Goal: Register for event/course

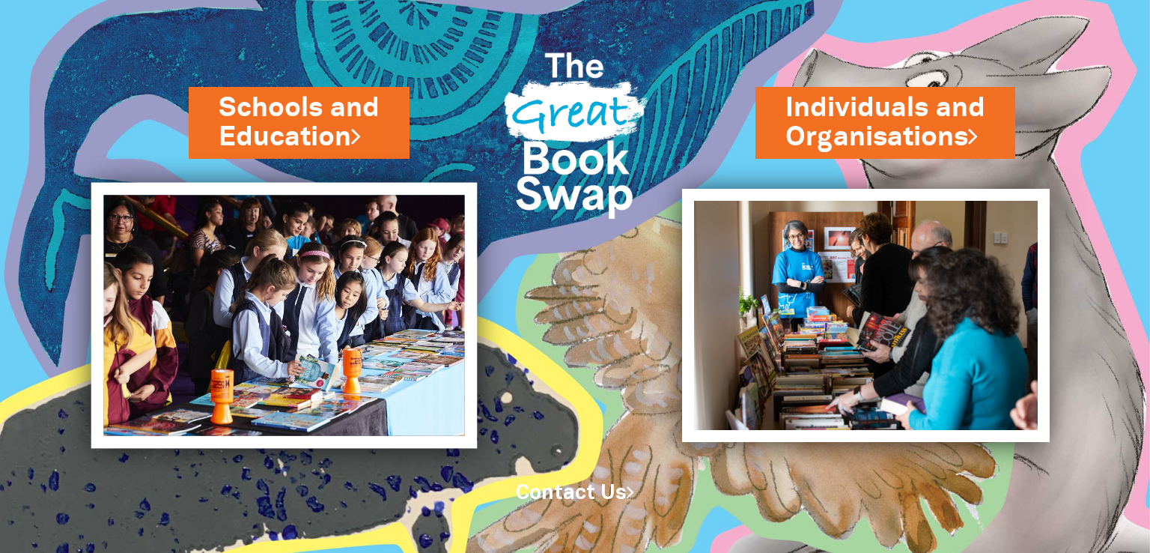
click at [325, 282] on img at bounding box center [284, 316] width 386 height 266
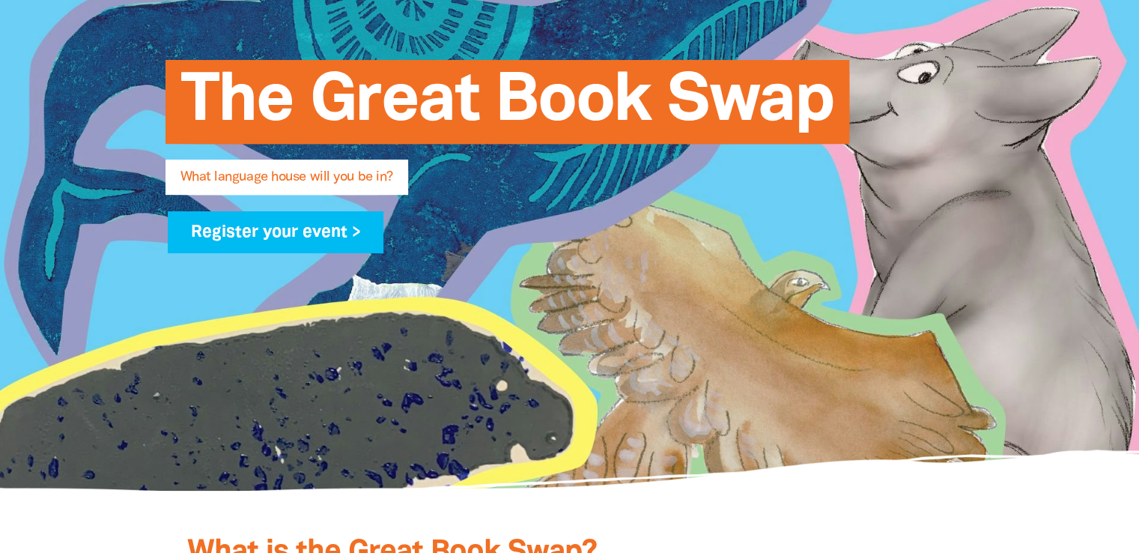
scroll to position [263, 0]
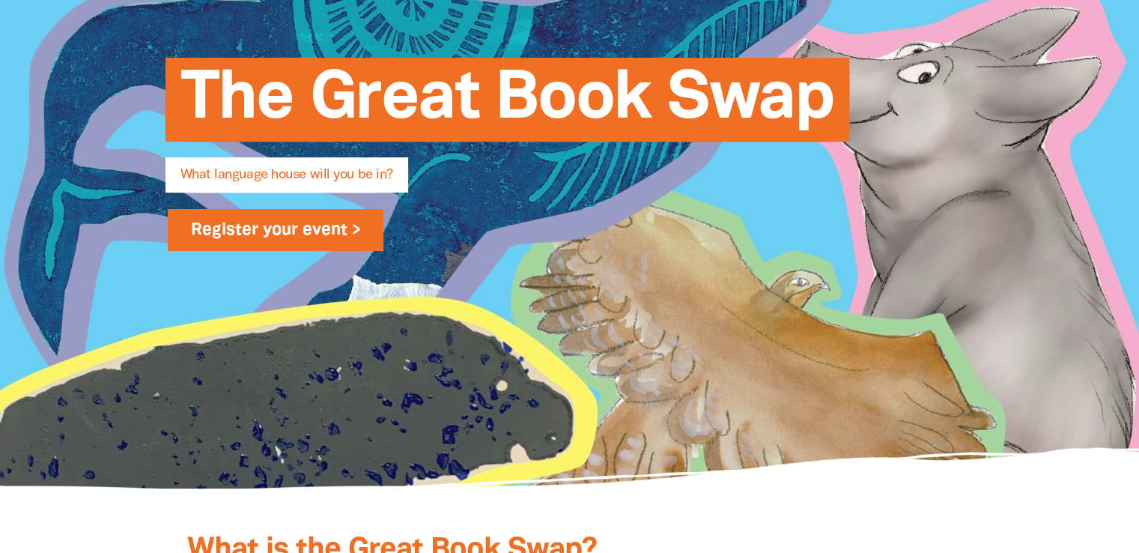
click at [309, 222] on link "Register your event >" at bounding box center [276, 230] width 216 height 42
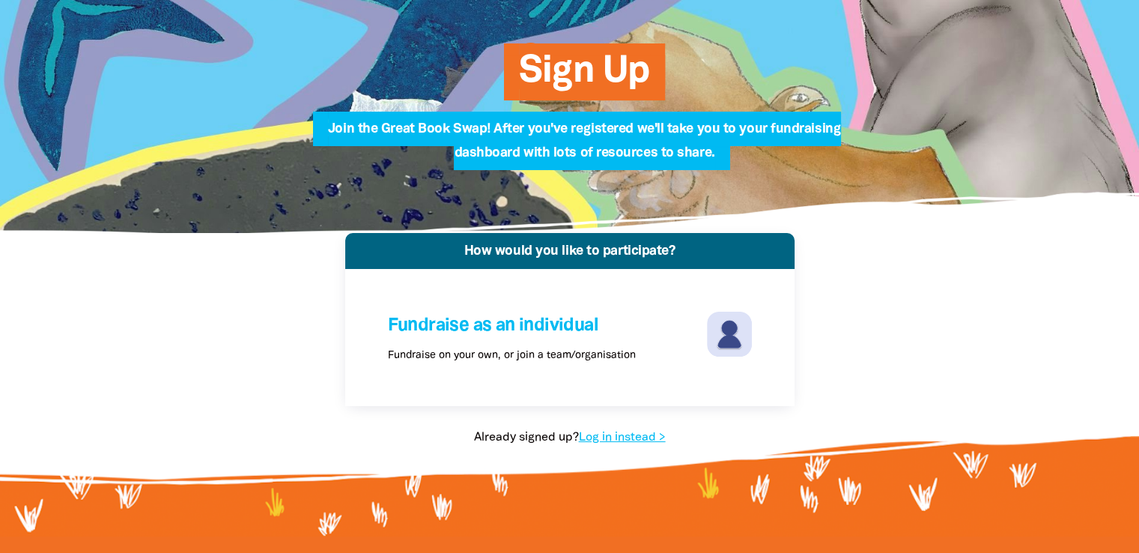
scroll to position [116, 0]
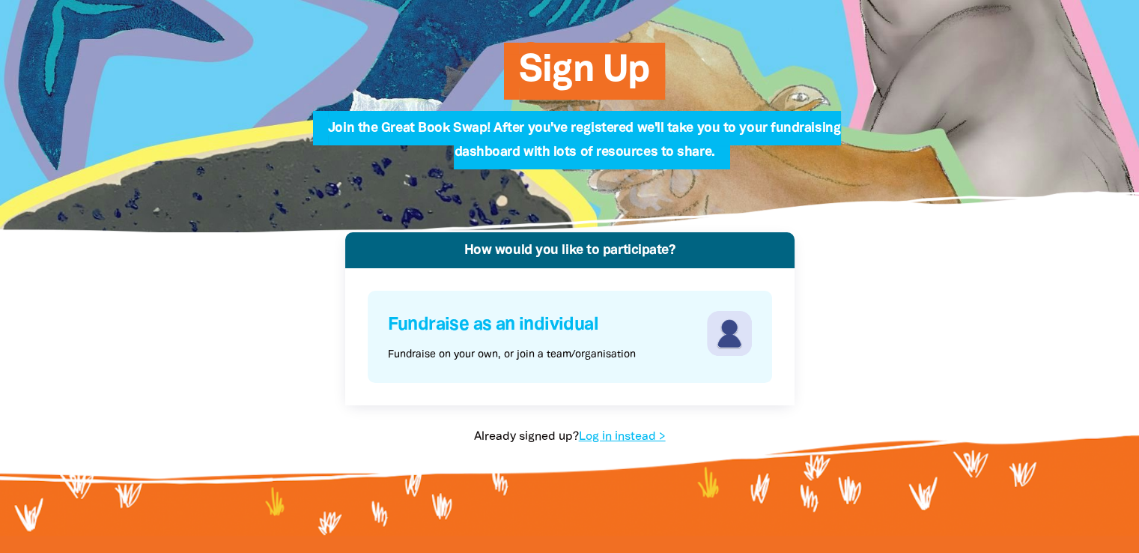
click at [681, 350] on div "Fundraise as an individual Fundraise on your own, or join a team/organisation" at bounding box center [545, 337] width 315 height 52
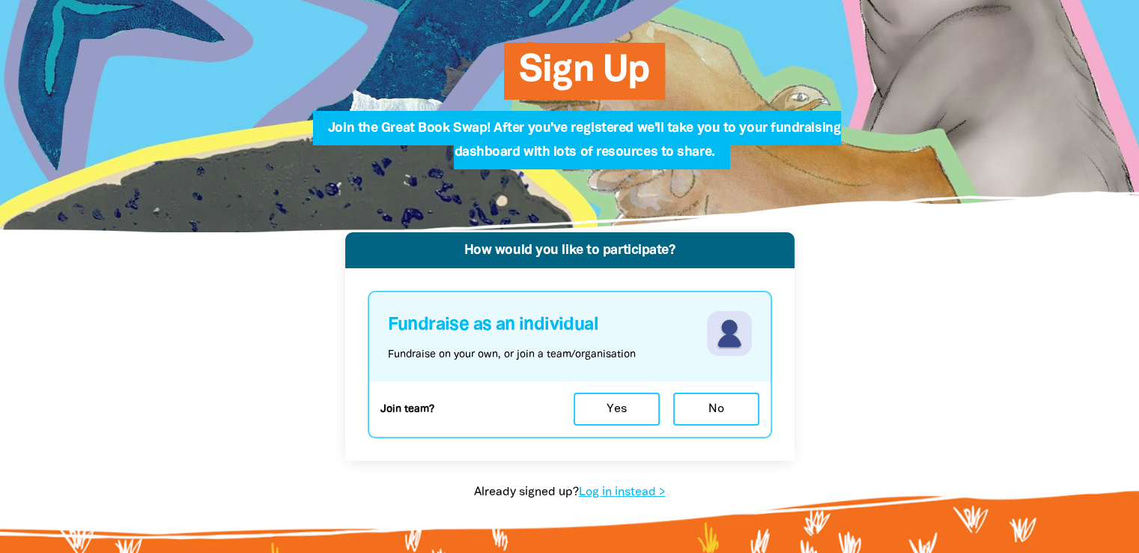
click at [640, 258] on div "How would you like to participate?" at bounding box center [569, 250] width 449 height 36
click at [611, 399] on button "Yes" at bounding box center [617, 408] width 86 height 33
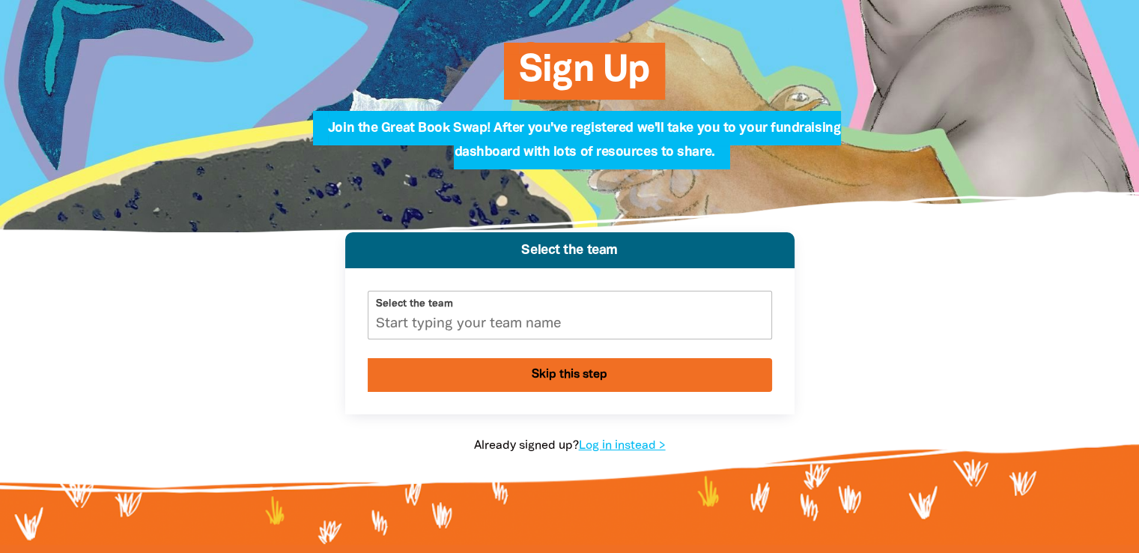
click at [519, 321] on input "Select the team" at bounding box center [569, 314] width 403 height 47
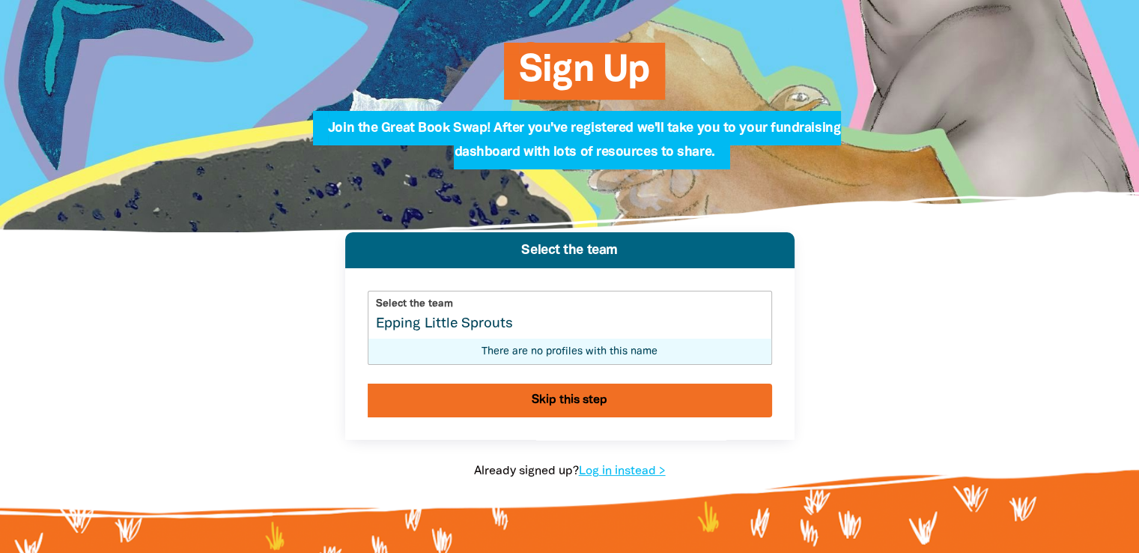
scroll to position [0, 0]
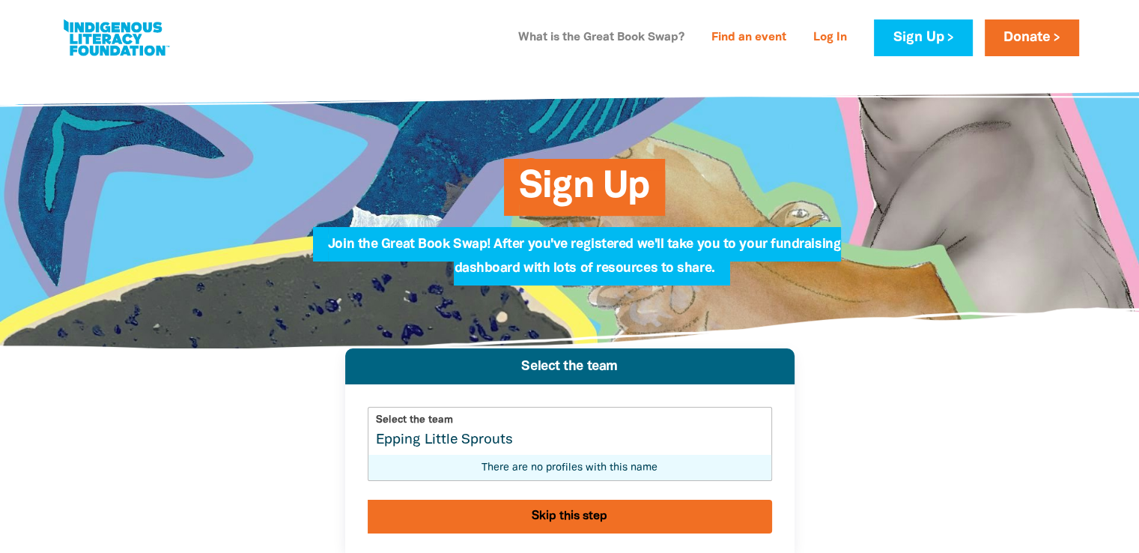
type input "Epping Little Sprouts"
click at [623, 32] on link "What is the Great Book Swap?" at bounding box center [601, 38] width 184 height 24
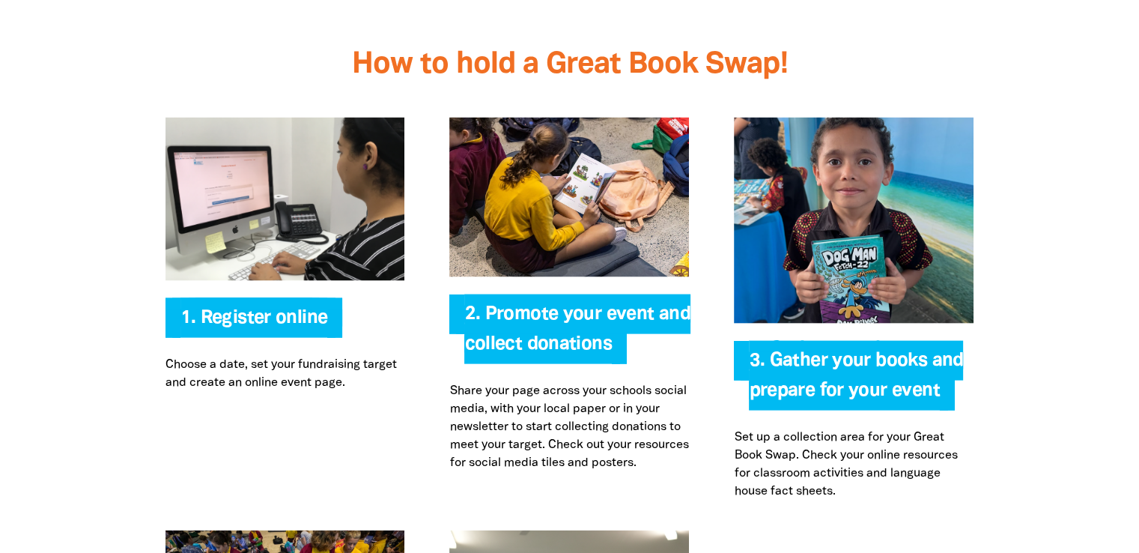
scroll to position [3157, 0]
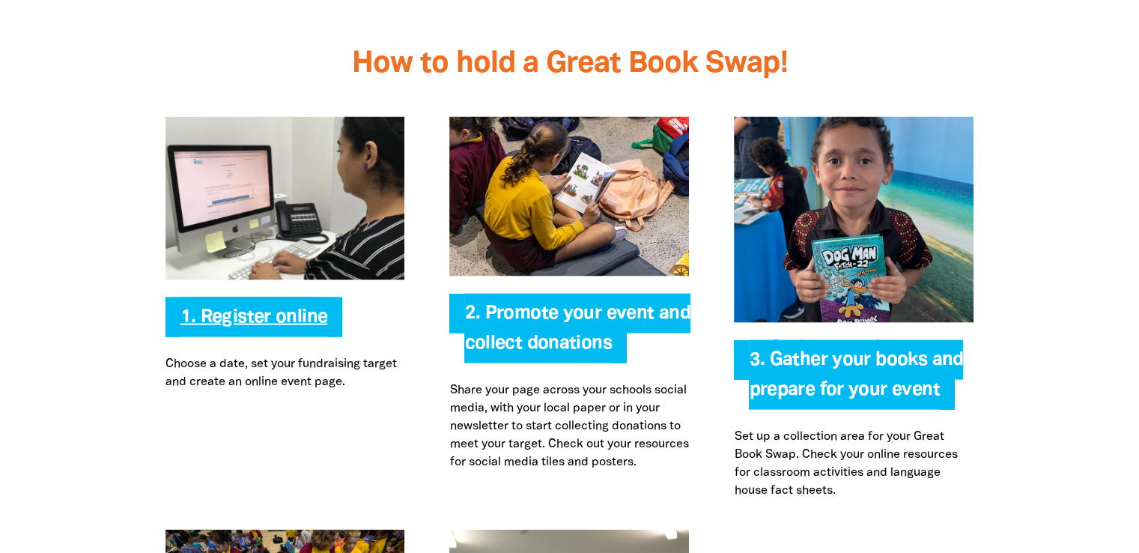
click at [267, 309] on link "1. Register online" at bounding box center [254, 317] width 148 height 17
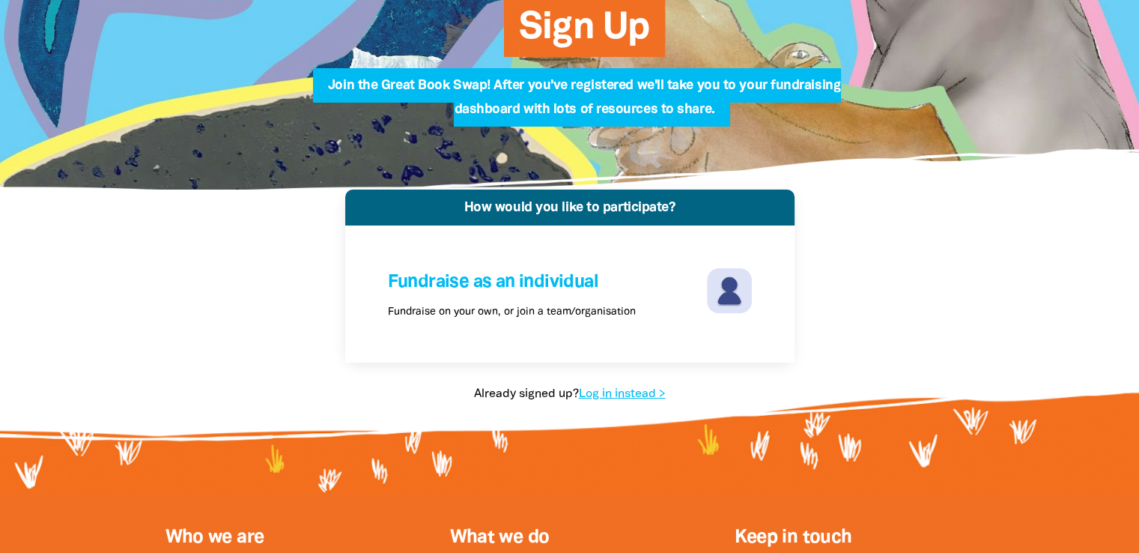
scroll to position [158, 0]
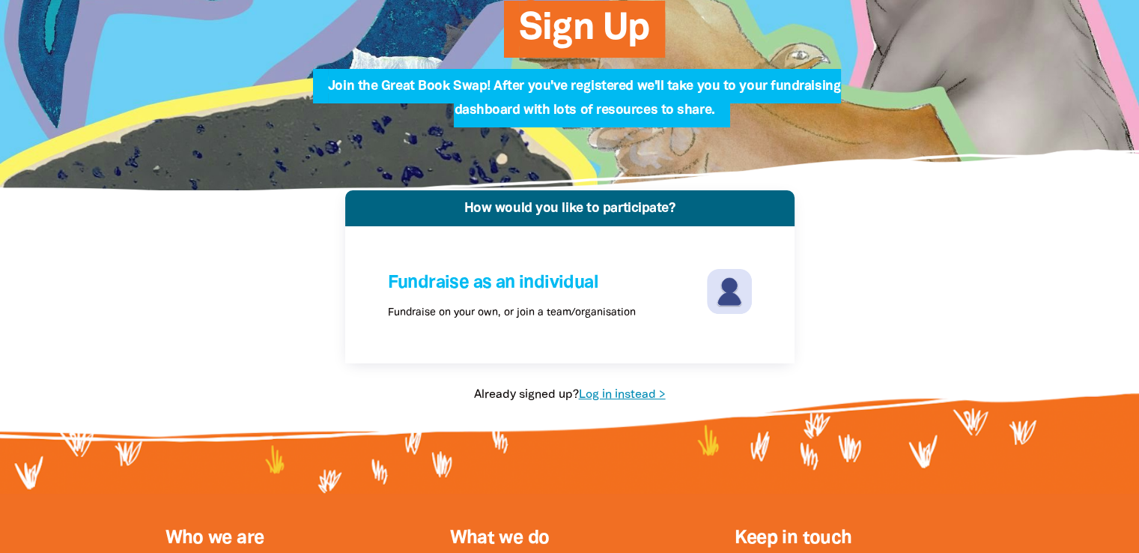
click at [612, 396] on link "Log in instead >" at bounding box center [622, 394] width 87 height 10
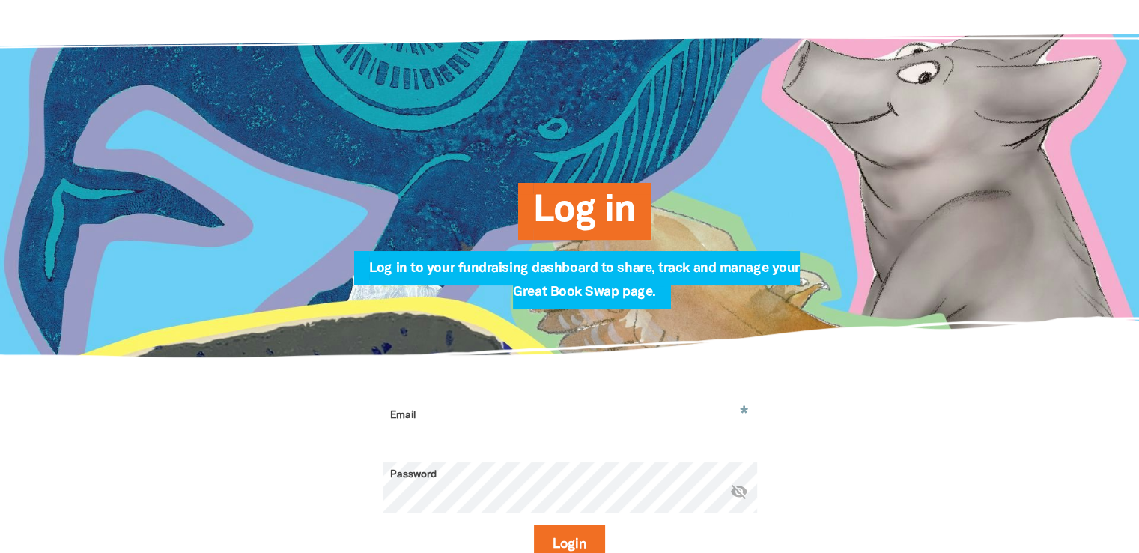
scroll to position [60, 0]
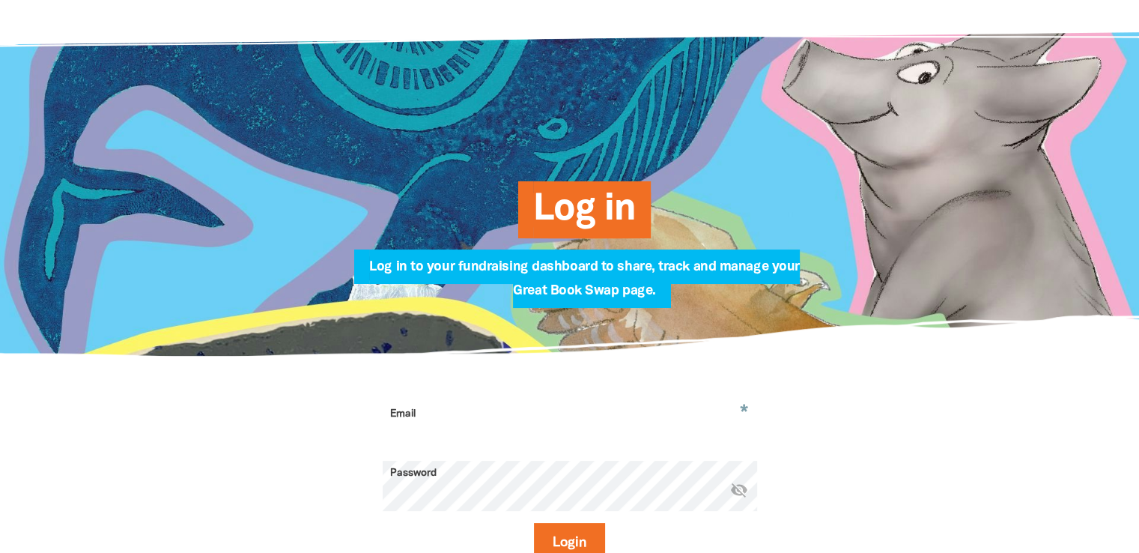
click at [512, 402] on input "Email" at bounding box center [570, 424] width 374 height 47
click at [475, 430] on input "Email" at bounding box center [570, 424] width 374 height 47
click at [449, 431] on input "exo.xo.xopeterpan@gmail.com" at bounding box center [570, 424] width 374 height 47
type input "[EMAIL_ADDRESS][DOMAIN_NAME]"
click at [534, 523] on button "Login" at bounding box center [569, 543] width 71 height 40
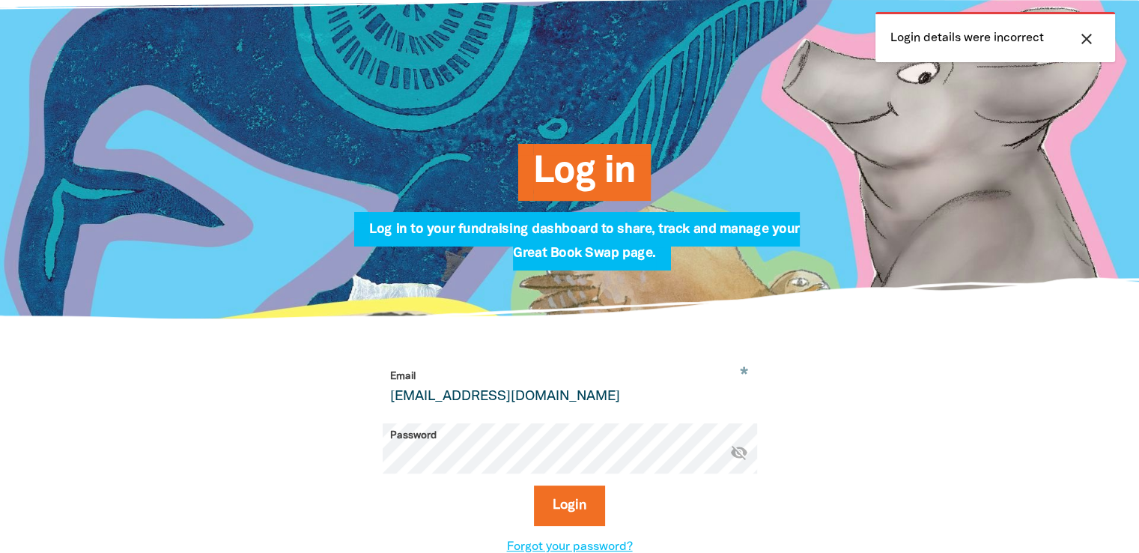
scroll to position [99, 0]
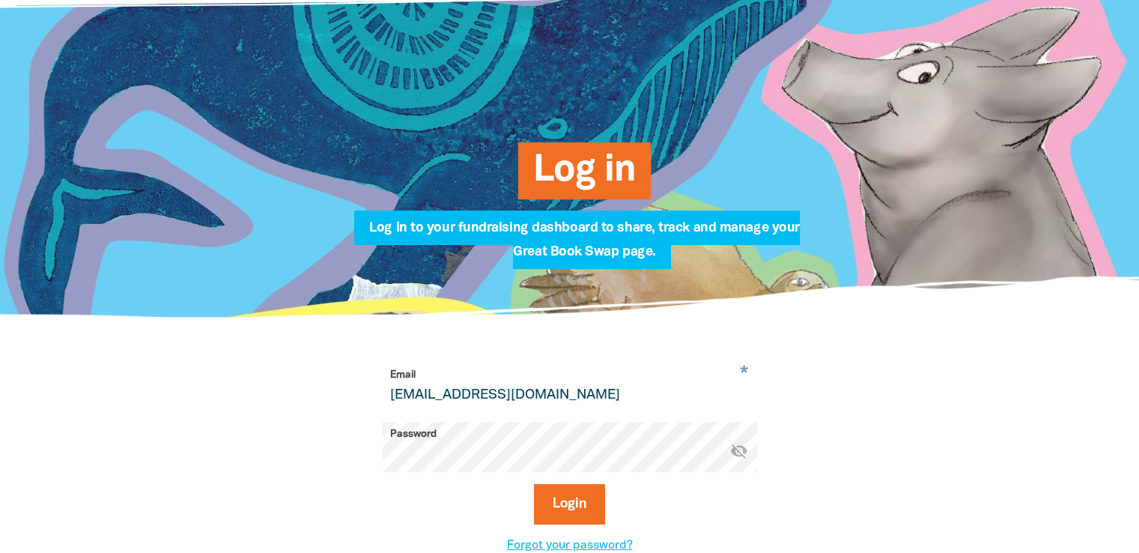
click at [534, 484] on button "Login" at bounding box center [569, 504] width 71 height 40
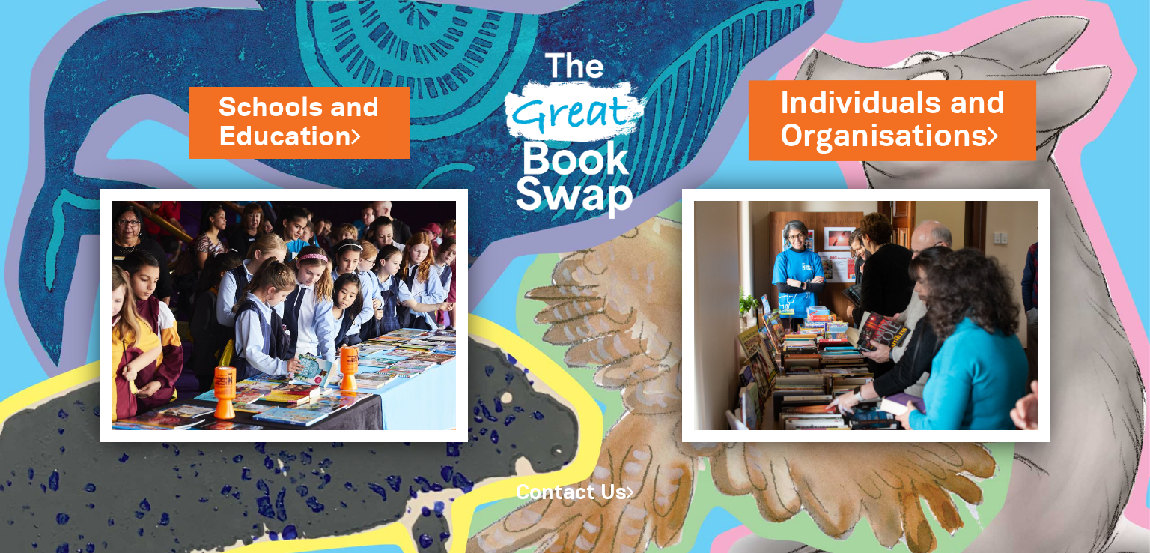
click at [856, 105] on link "Individuals and Organisations" at bounding box center [892, 120] width 225 height 76
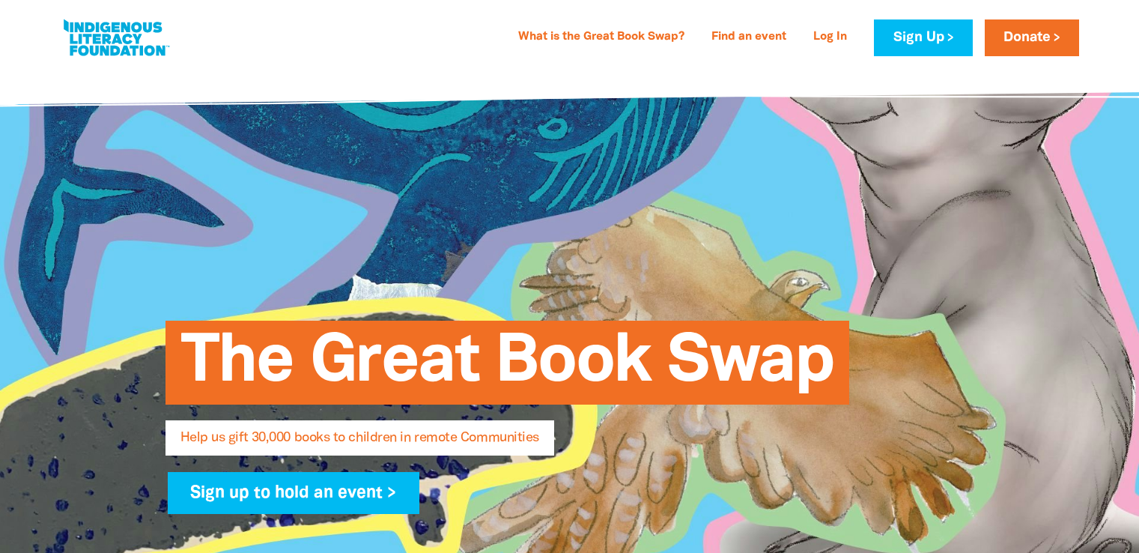
select select "AU"
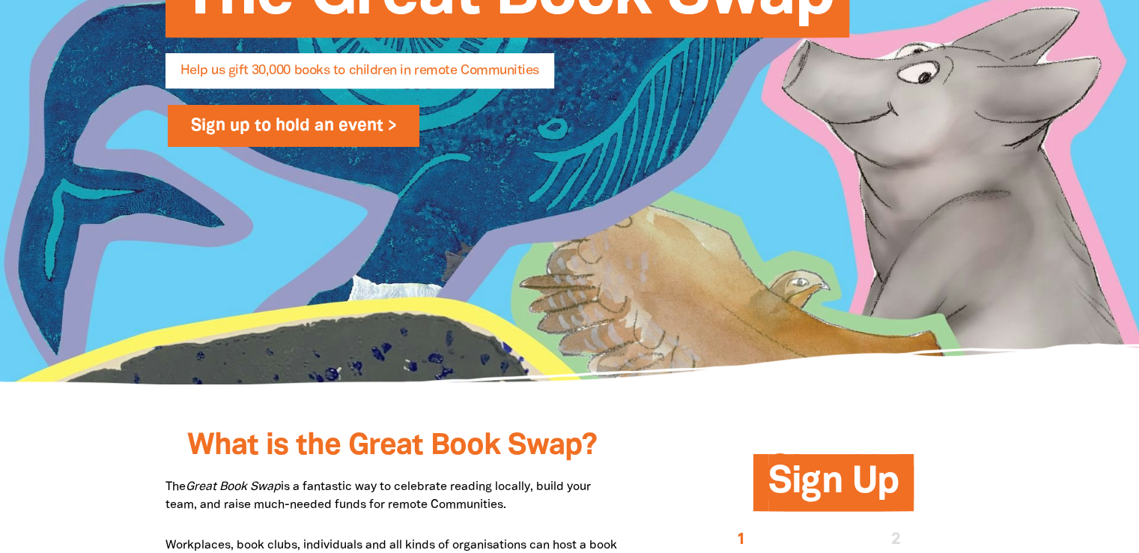
click at [371, 137] on link "Sign up to hold an event >" at bounding box center [294, 126] width 252 height 42
select select "AU"
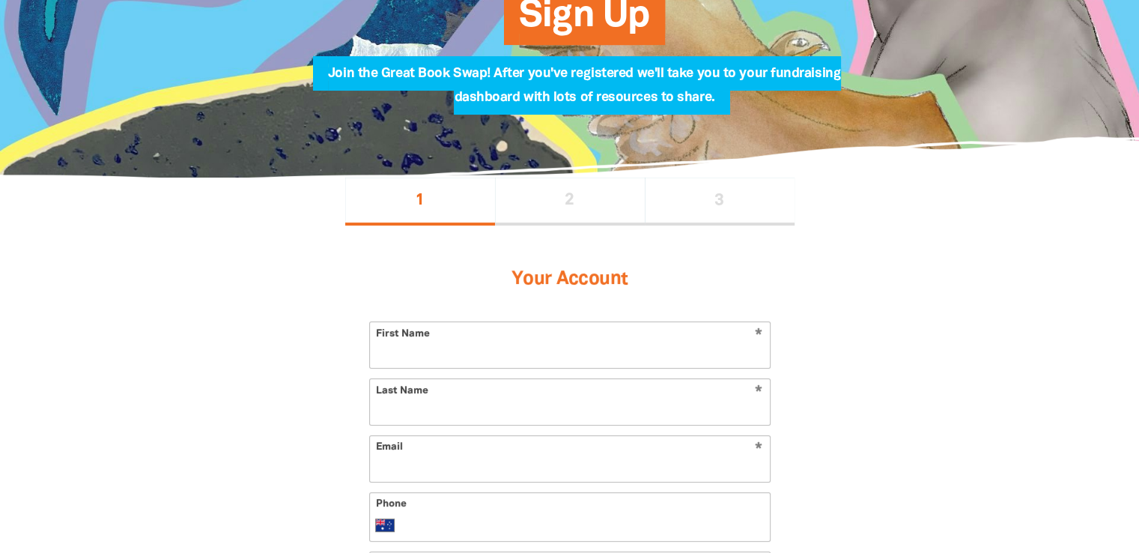
scroll to position [172, 0]
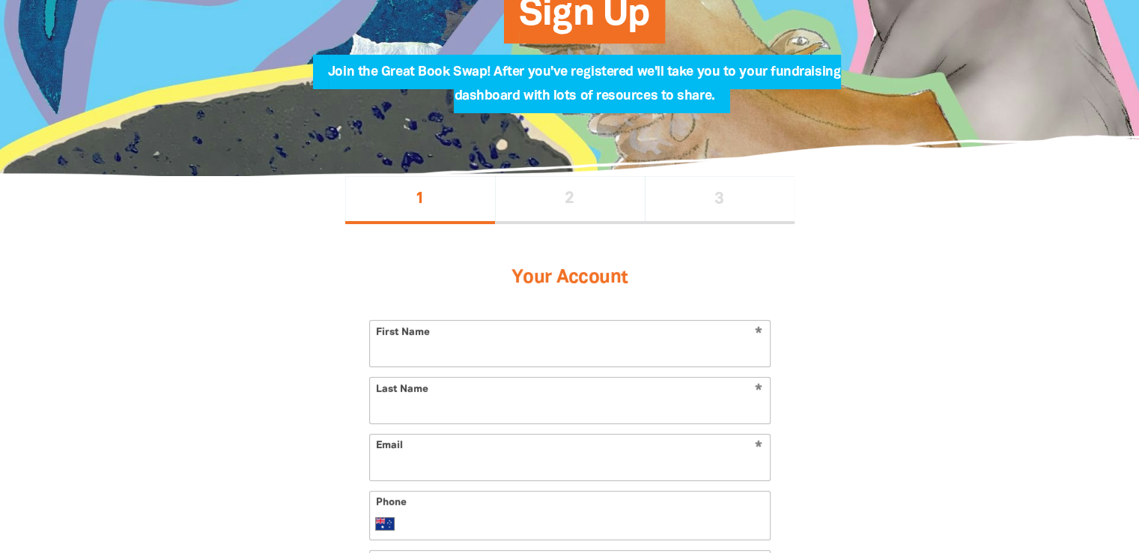
click at [583, 354] on input "First Name" at bounding box center [570, 344] width 400 height 46
type input "Bijayashwori"
click at [550, 406] on input "Last Name" at bounding box center [570, 400] width 400 height 46
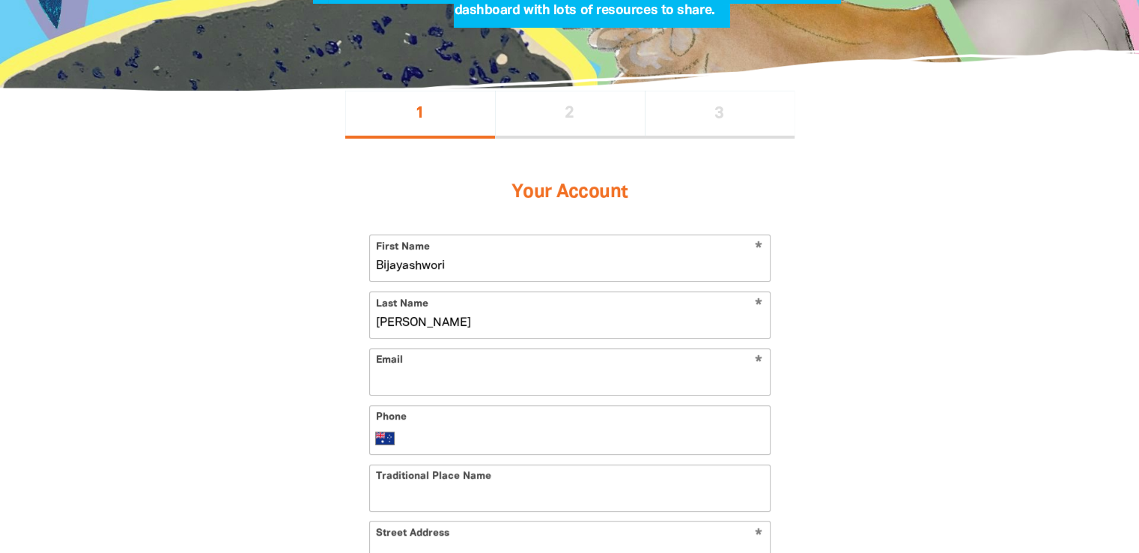
scroll to position [262, 0]
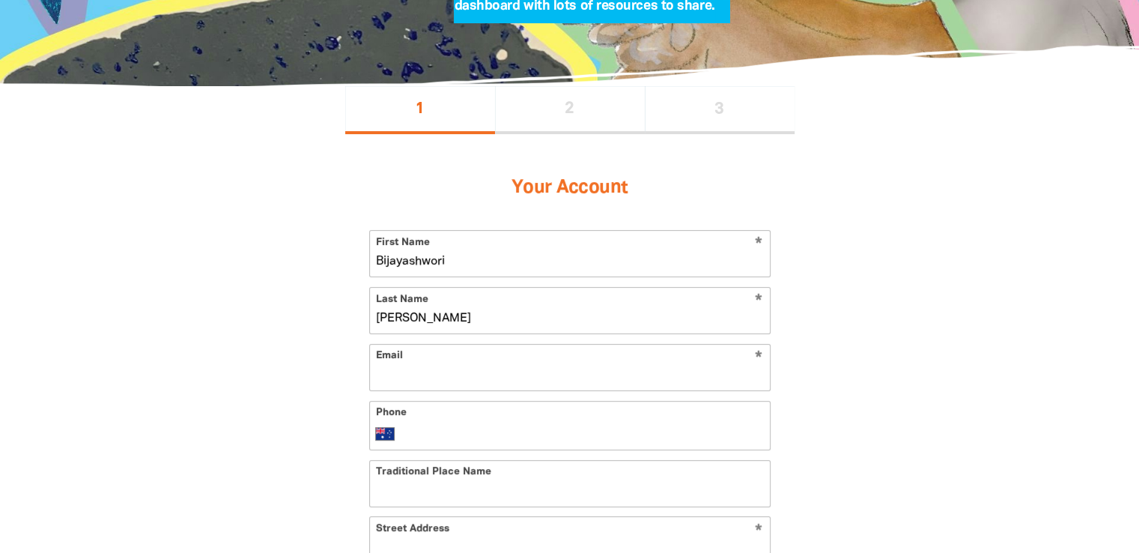
type input "[PERSON_NAME]"
click at [559, 380] on input "Email" at bounding box center [570, 367] width 400 height 46
type input "[EMAIL_ADDRESS][DOMAIN_NAME]"
click at [437, 420] on div "Phone International [GEOGRAPHIC_DATA] [GEOGRAPHIC_DATA] [GEOGRAPHIC_DATA] [GEOG…" at bounding box center [569, 425] width 401 height 49
click at [435, 428] on input "Phone" at bounding box center [584, 434] width 357 height 18
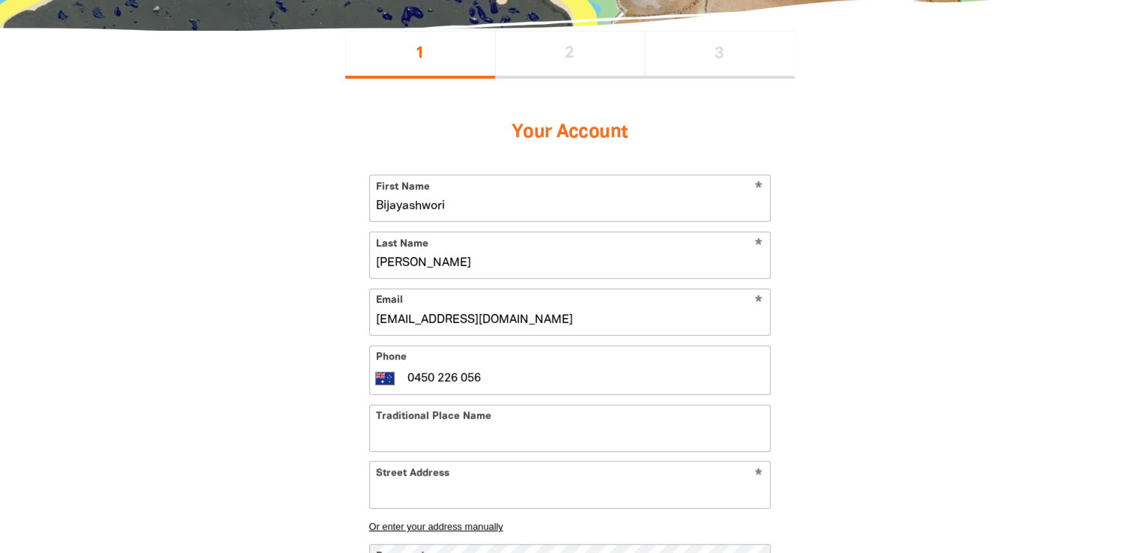
scroll to position [321, 0]
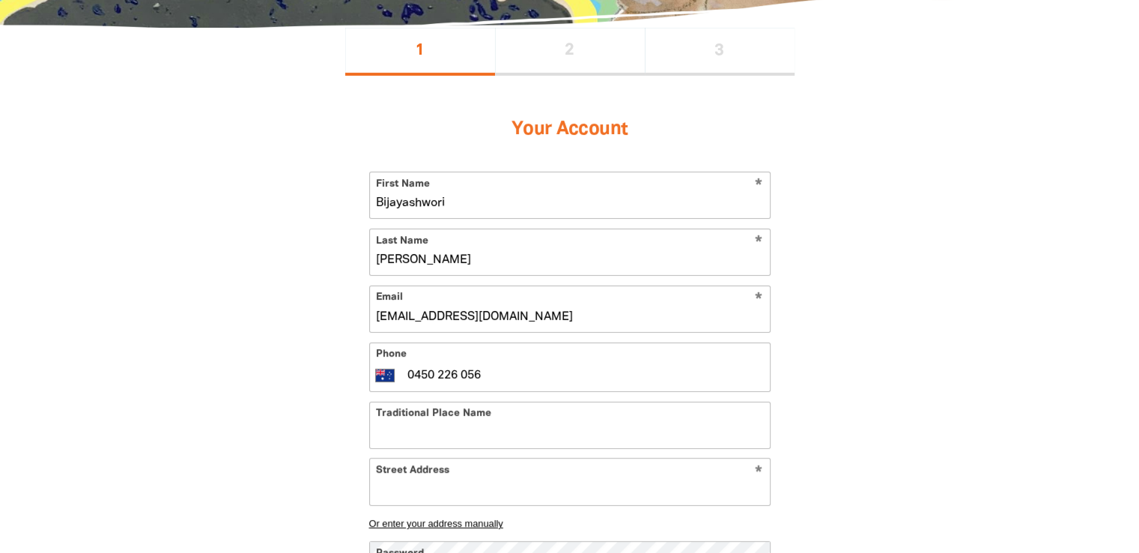
type input "0450 226 056"
click at [435, 428] on input "Traditional Place Name" at bounding box center [570, 425] width 400 height 46
type input "Walluedegal land"
click at [439, 504] on div "* Street Address Or enter your address manually" at bounding box center [569, 499] width 401 height 83
click at [446, 497] on input "Street Address" at bounding box center [570, 481] width 400 height 46
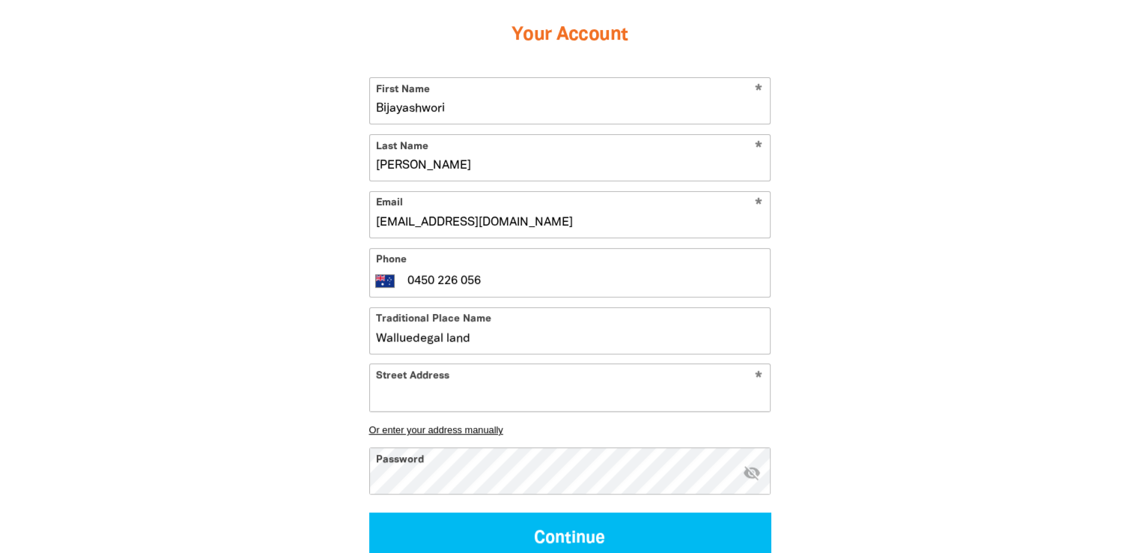
scroll to position [416, 0]
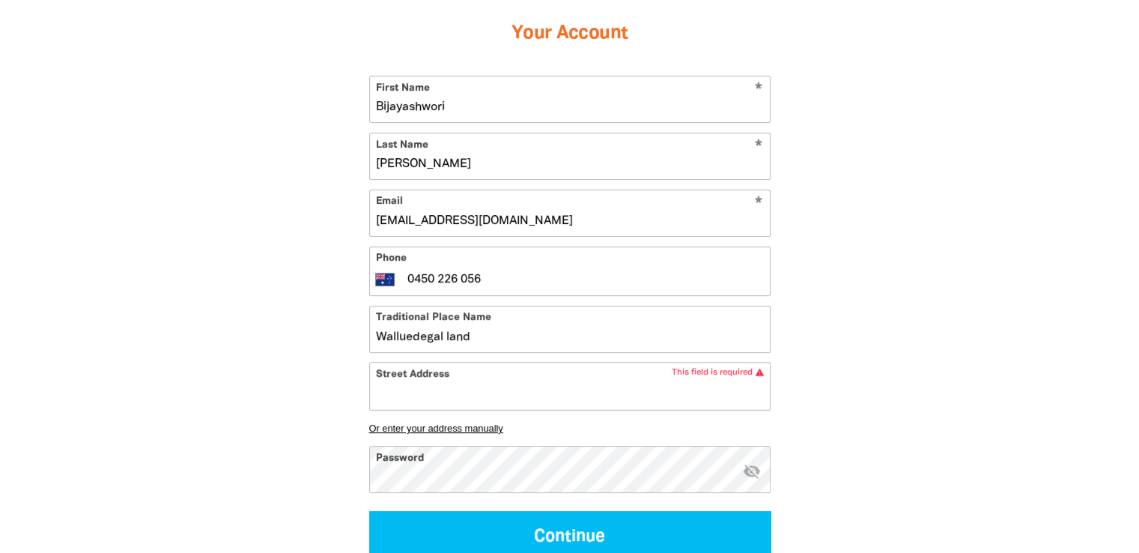
click at [402, 383] on input "Street Address" at bounding box center [570, 385] width 400 height 46
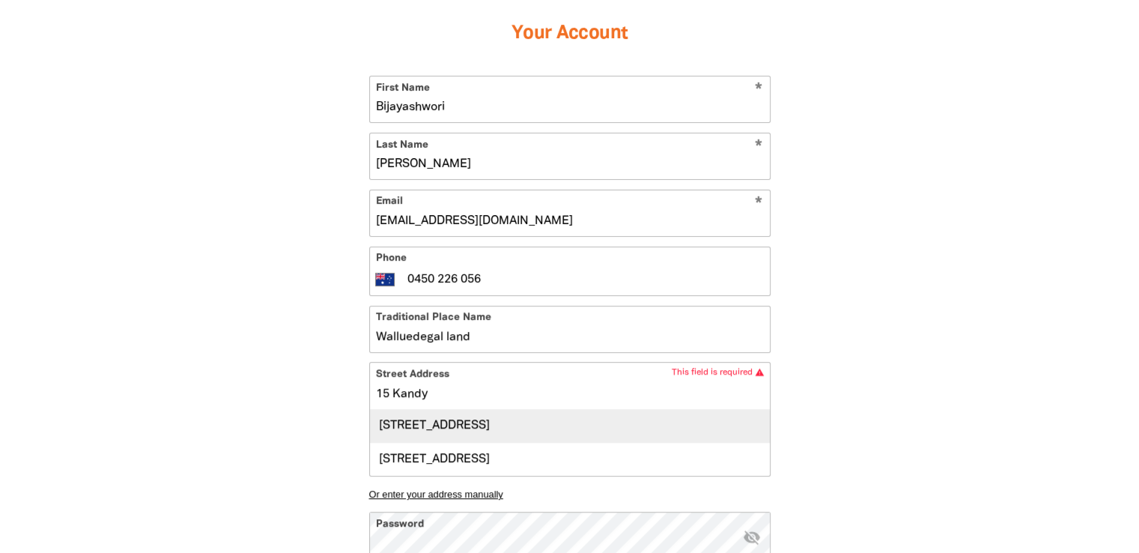
click at [424, 435] on div "[STREET_ADDRESS]" at bounding box center [570, 426] width 400 height 32
type input "[STREET_ADDRESS]"
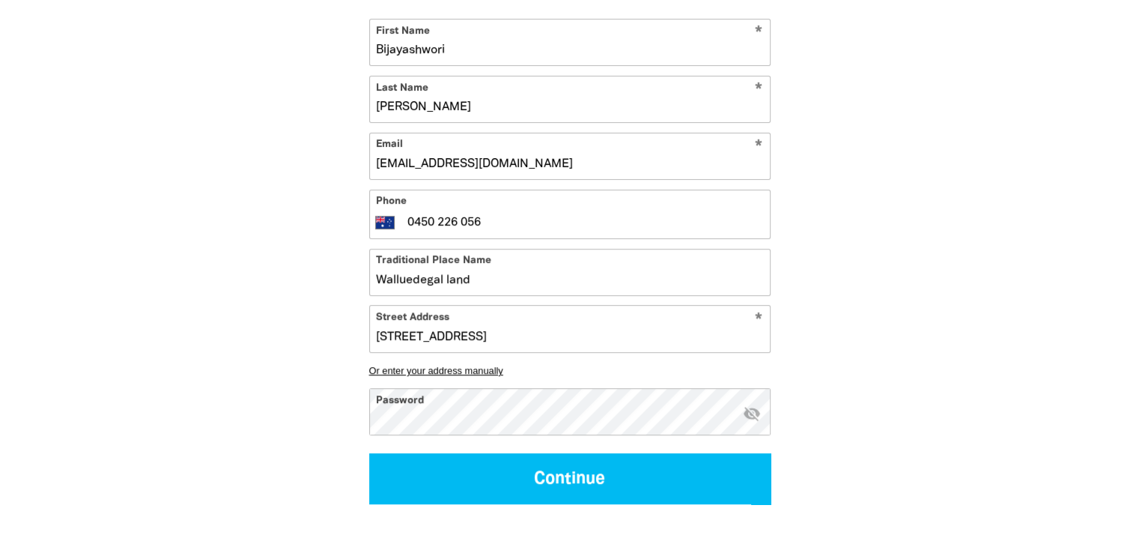
scroll to position [478, 0]
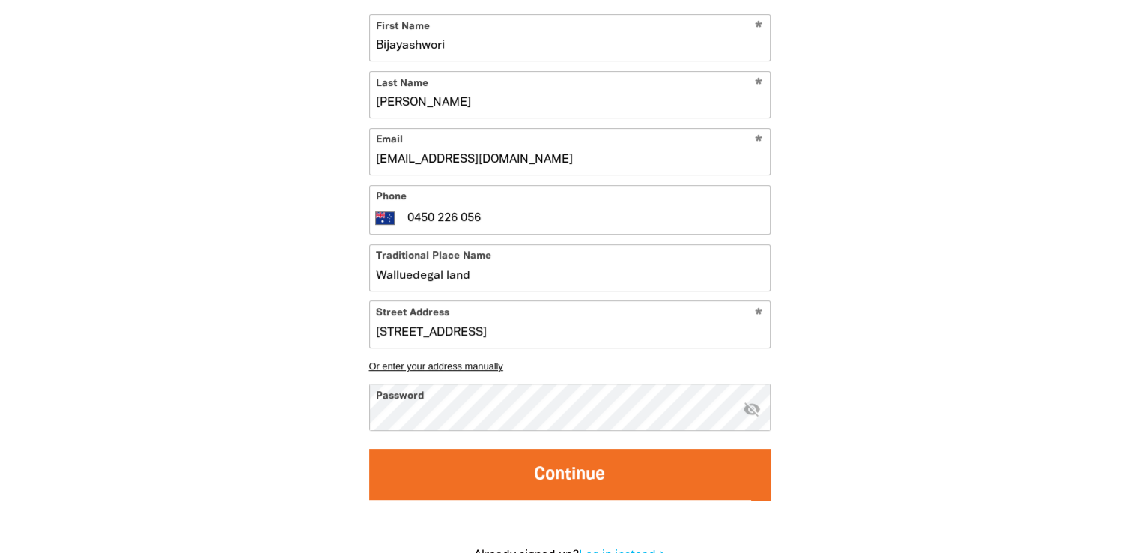
drag, startPoint x: 483, startPoint y: 514, endPoint x: 497, endPoint y: 498, distance: 20.7
click at [497, 498] on div "Your Account * First Name Bijayashwori * Last Name [PERSON_NAME] * Email [EMAIL…" at bounding box center [569, 220] width 449 height 605
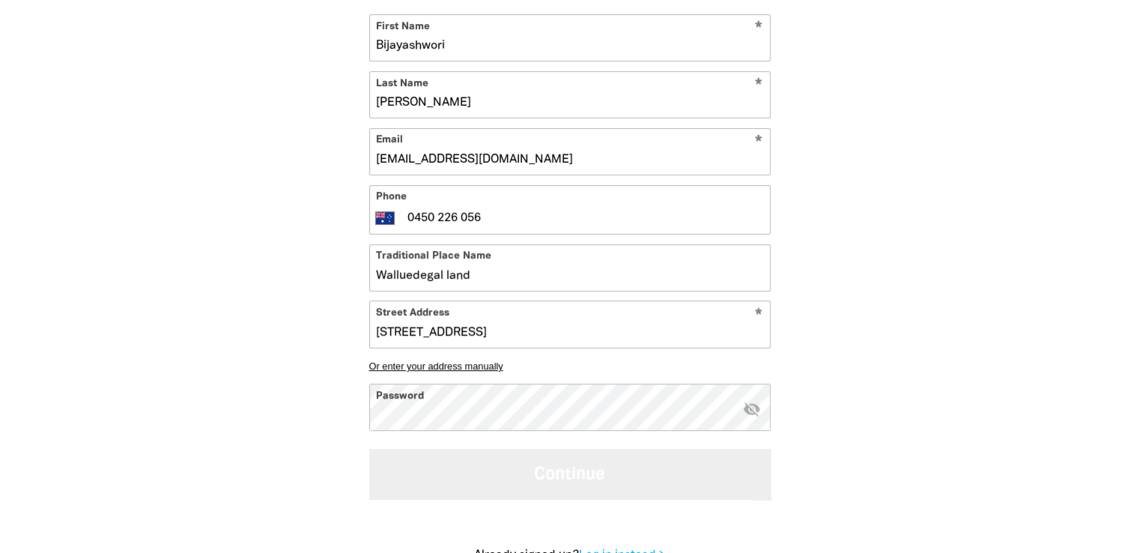
click at [497, 498] on button "Continue" at bounding box center [569, 474] width 401 height 50
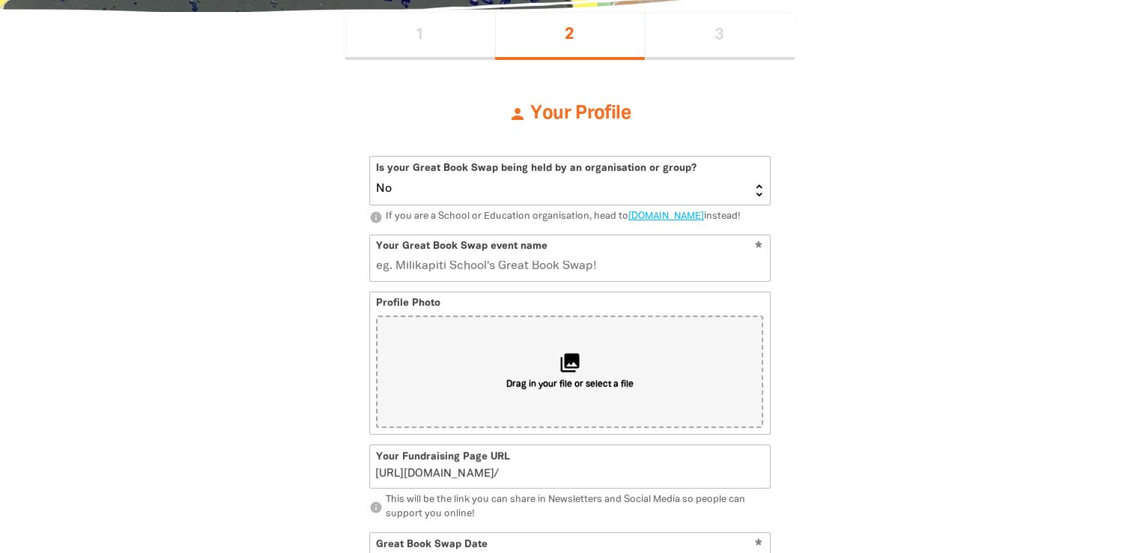
scroll to position [331, 0]
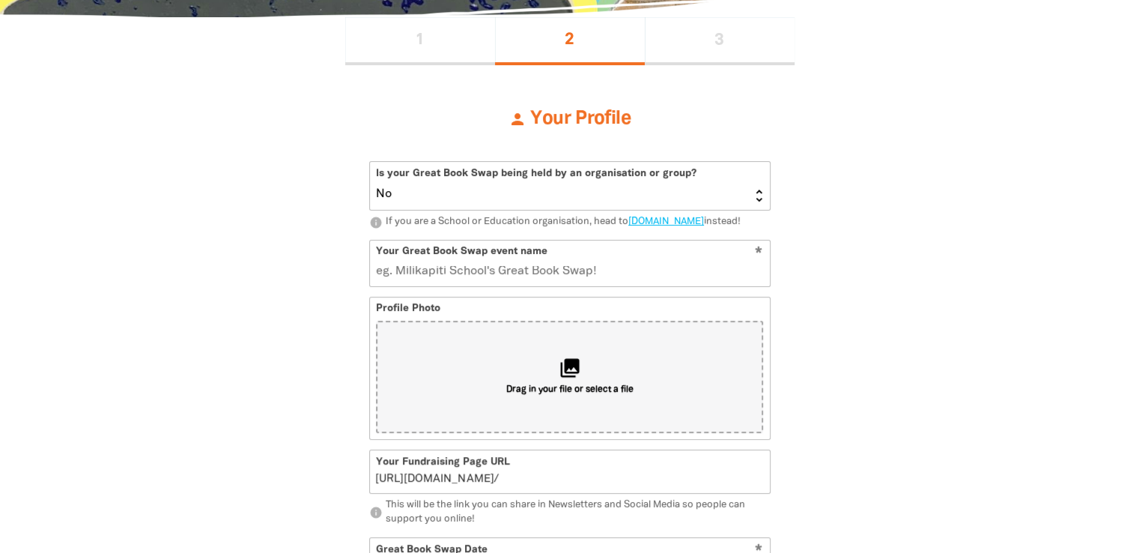
click at [746, 192] on select "Yes No" at bounding box center [570, 186] width 400 height 48
select select "Yes"
click at [370, 162] on select "Yes No" at bounding box center [570, 186] width 400 height 48
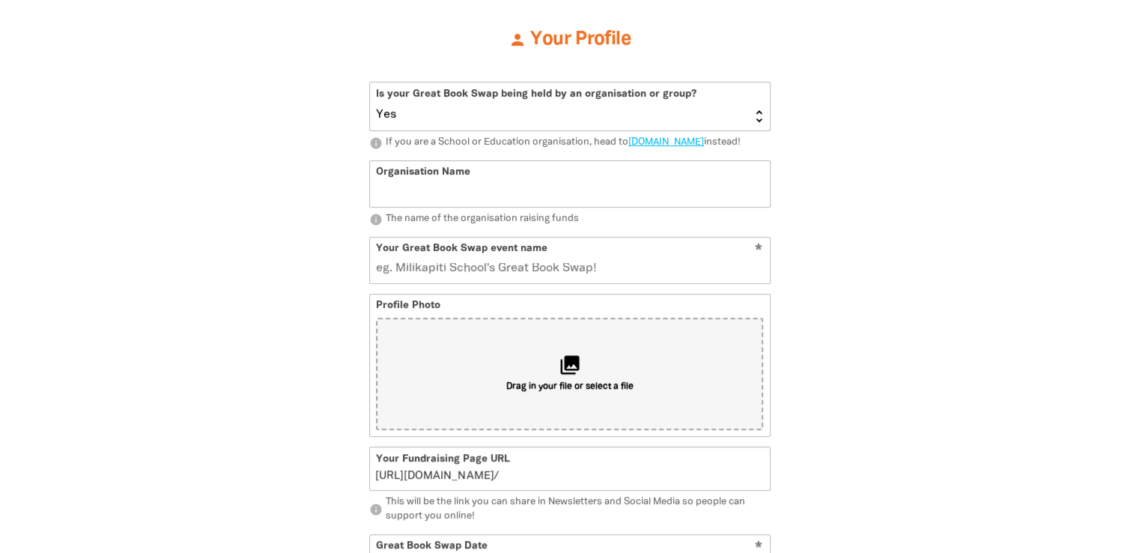
scroll to position [415, 0]
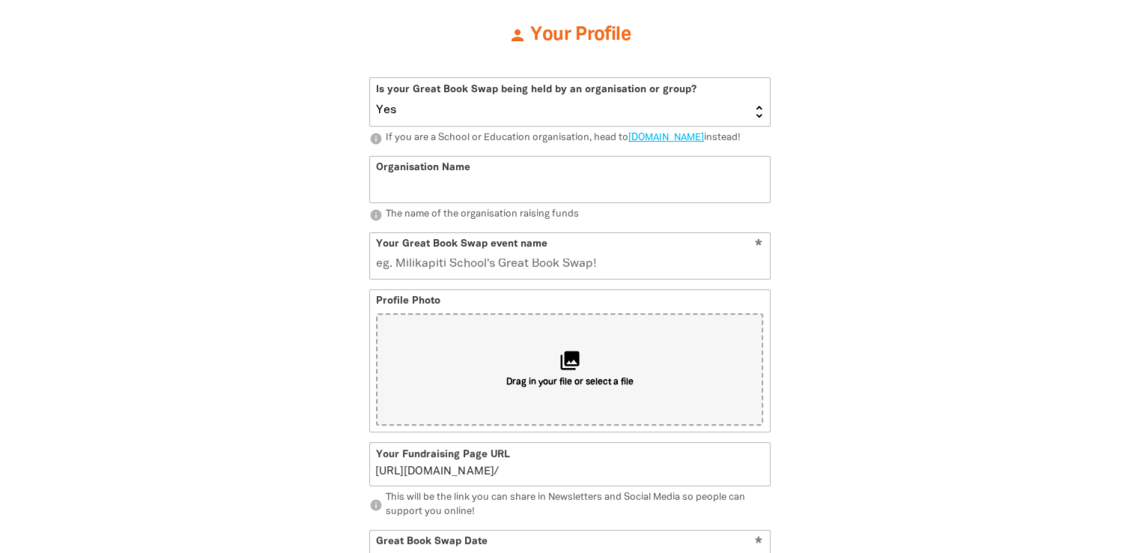
click at [737, 198] on input "Organisation Name" at bounding box center [570, 180] width 400 height 46
type input "Epping Little Sprouts"
click at [681, 279] on input "Your Great Book Swap event name" at bounding box center [570, 256] width 400 height 46
type input "E"
type input "e"
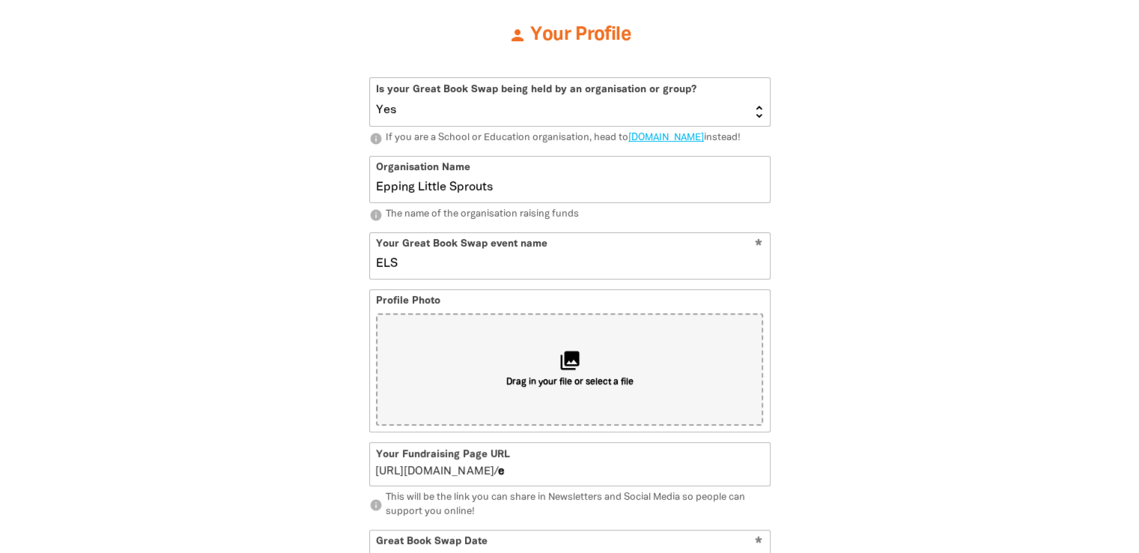
type input "ELS"
type input "els"
type input "ELS B"
type input "elsb"
type input "ELS Book"
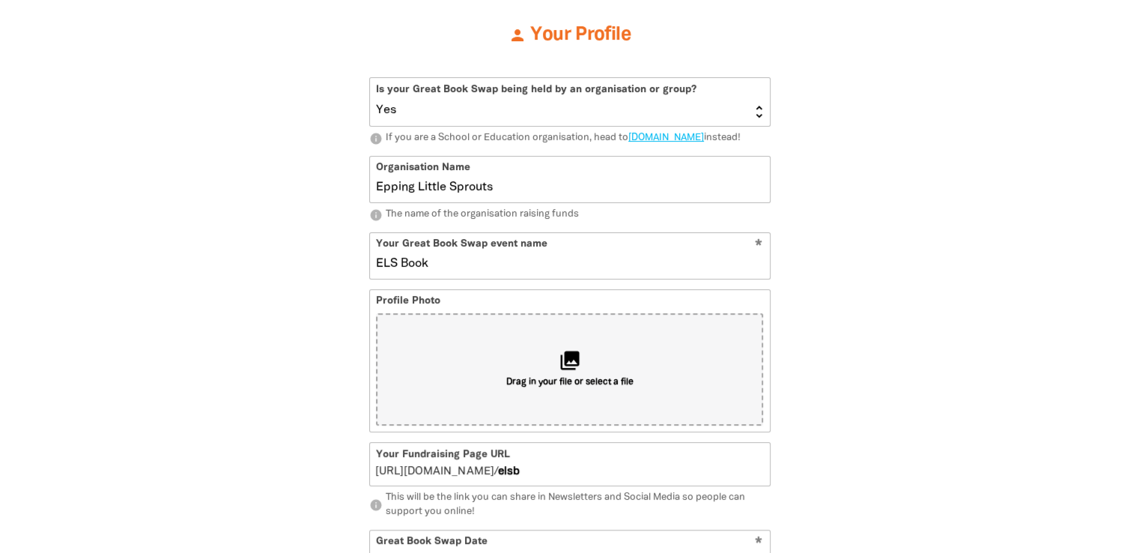
type input "elsbook"
type input "ELS Book S"
type input "elsbooks"
type input "ELS Book Swap"
type input "elsbookswap"
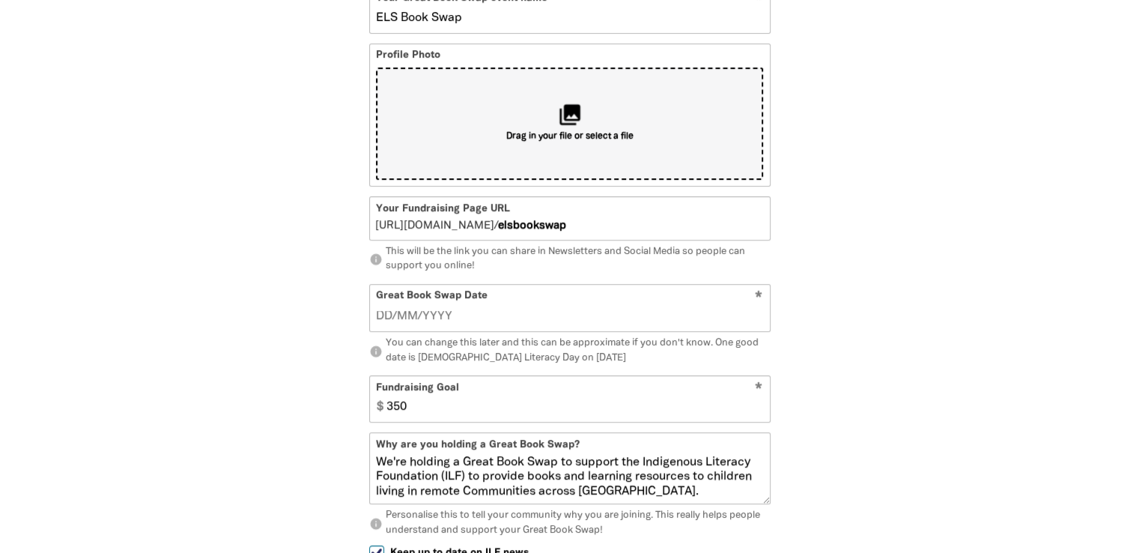
scroll to position [660, 0]
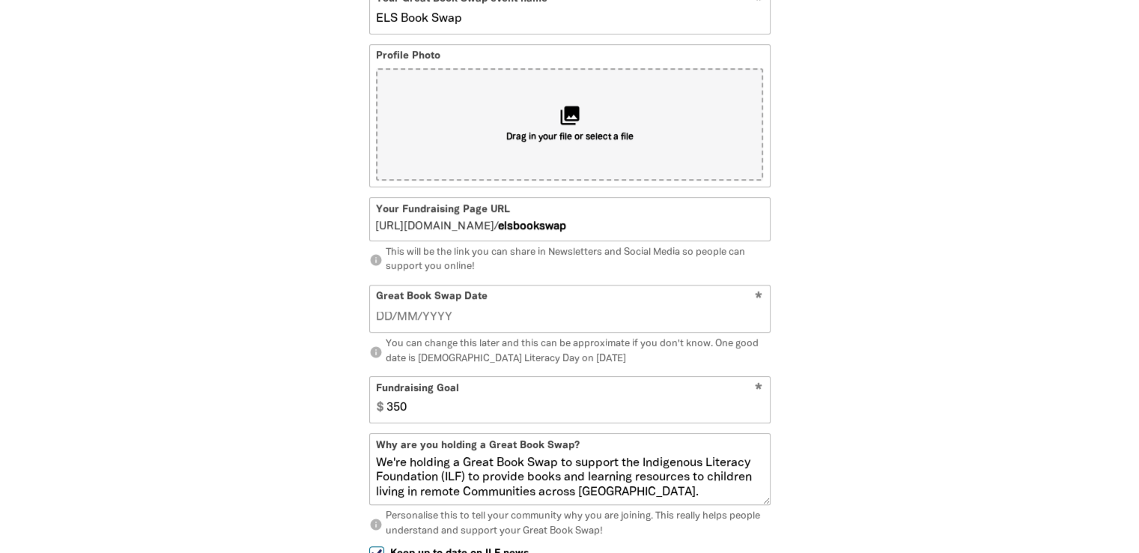
type input "ELS Book Swap"
type input "__/__/____"
click at [523, 325] on input "__/__/____" at bounding box center [569, 317] width 387 height 16
click at [389, 324] on input "__/__/____" at bounding box center [569, 317] width 387 height 16
click at [385, 324] on input "__/24/1020" at bounding box center [569, 317] width 387 height 16
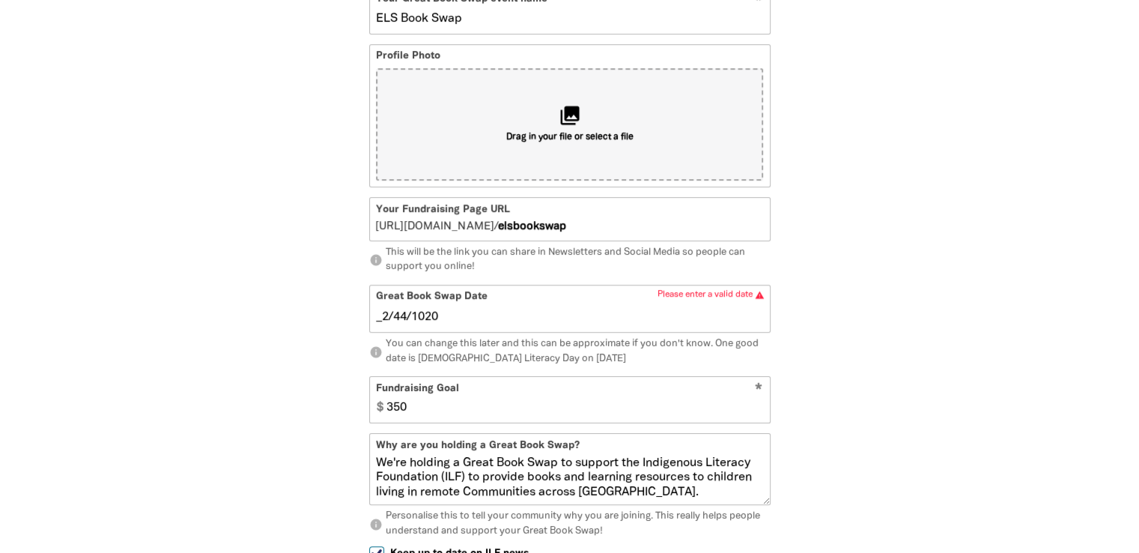
click at [407, 325] on input "_2/44/1020" at bounding box center [569, 317] width 387 height 16
click at [440, 325] on input "[DATE]" at bounding box center [569, 317] width 387 height 16
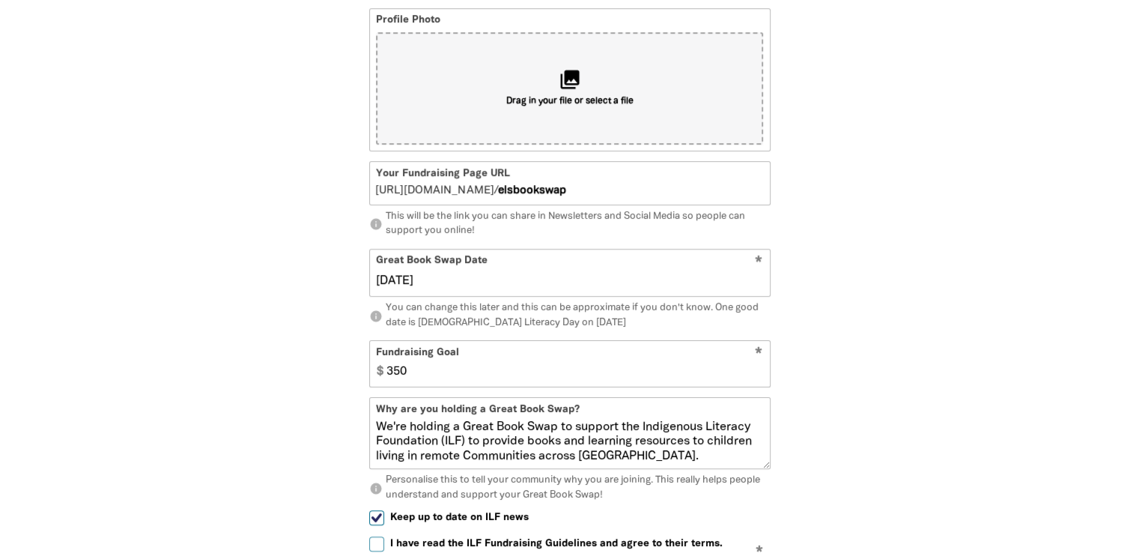
scroll to position [705, 0]
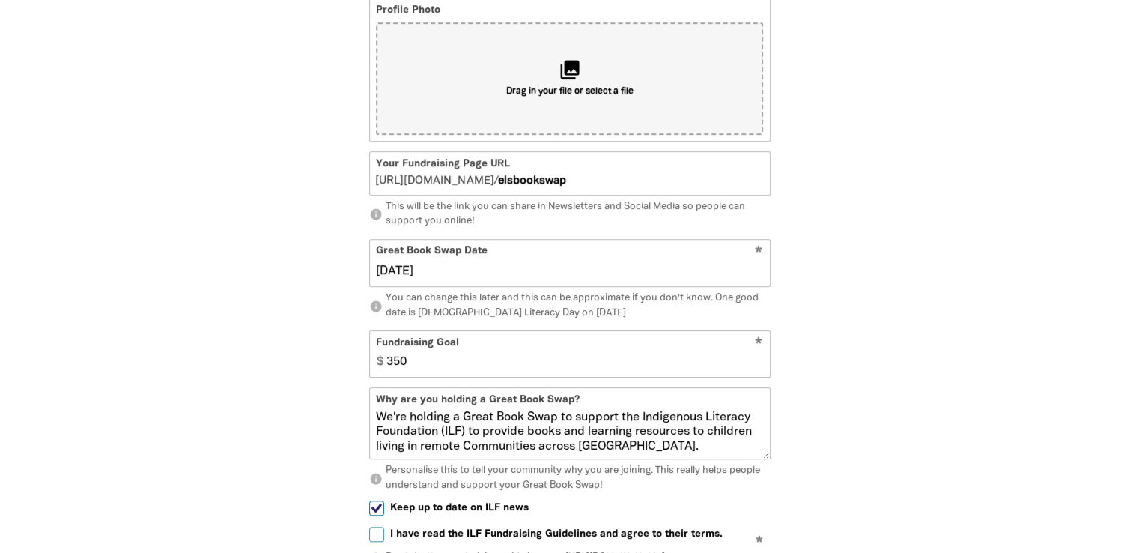
type input "[DATE]"
click at [755, 368] on input "351" at bounding box center [574, 354] width 389 height 46
click at [755, 368] on input "352" at bounding box center [574, 354] width 389 height 46
drag, startPoint x: 755, startPoint y: 368, endPoint x: 677, endPoint y: 380, distance: 78.8
click at [677, 377] on input "350" at bounding box center [574, 354] width 389 height 46
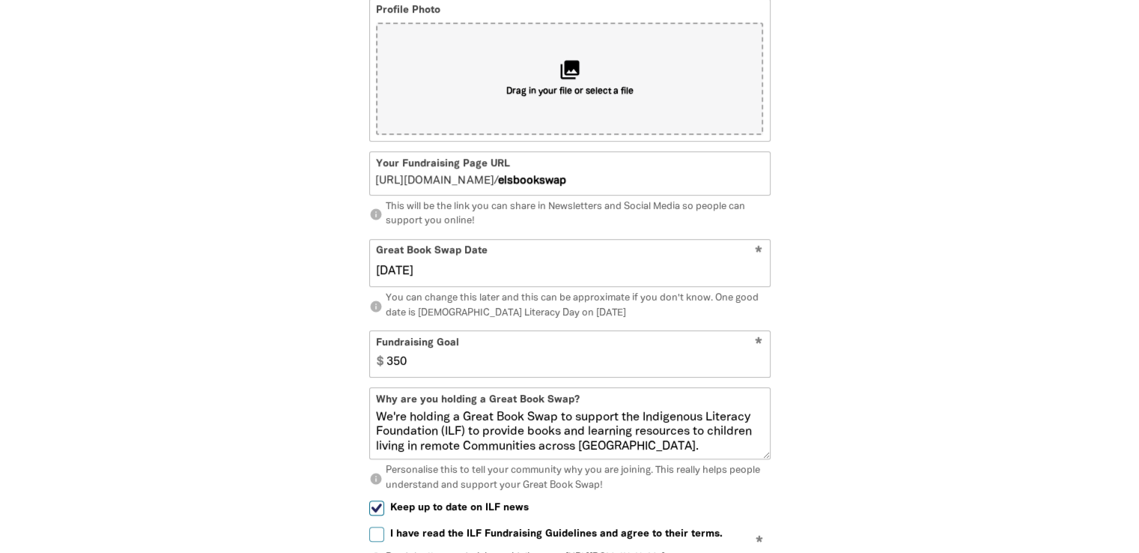
click at [677, 377] on input "350" at bounding box center [574, 354] width 389 height 46
type input "3"
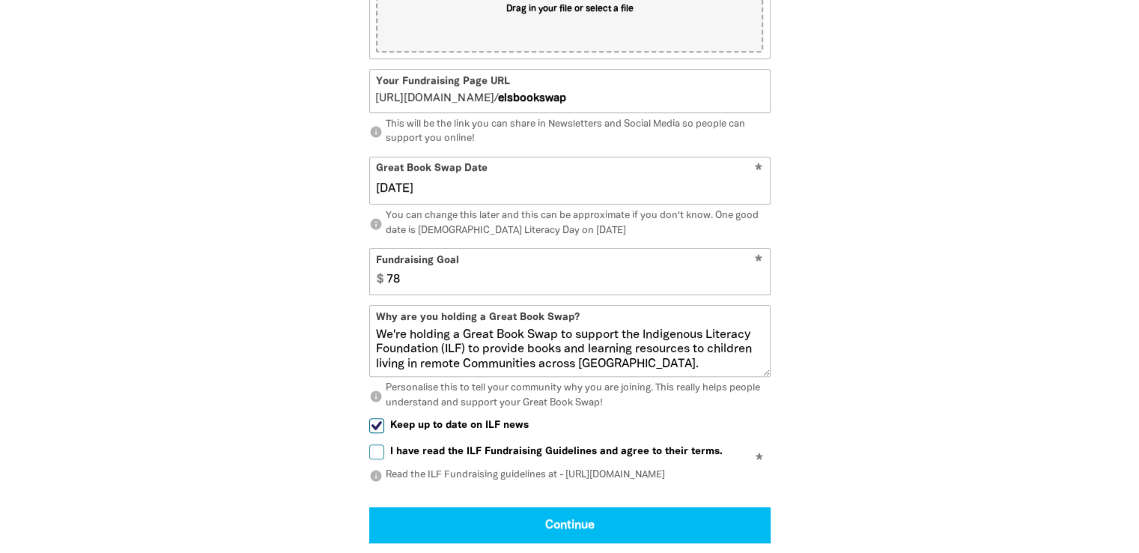
scroll to position [795, 0]
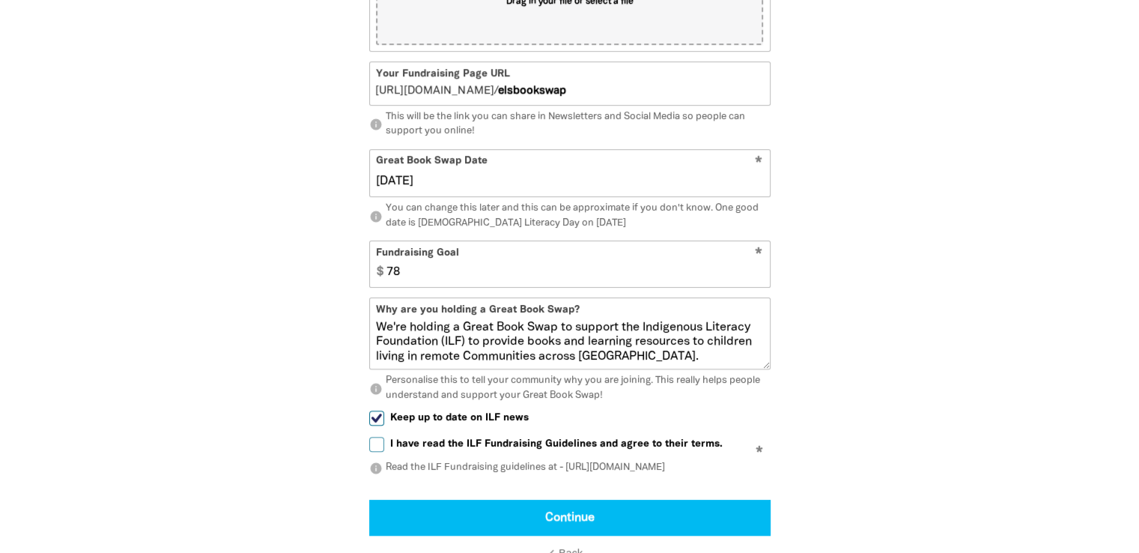
type input "78"
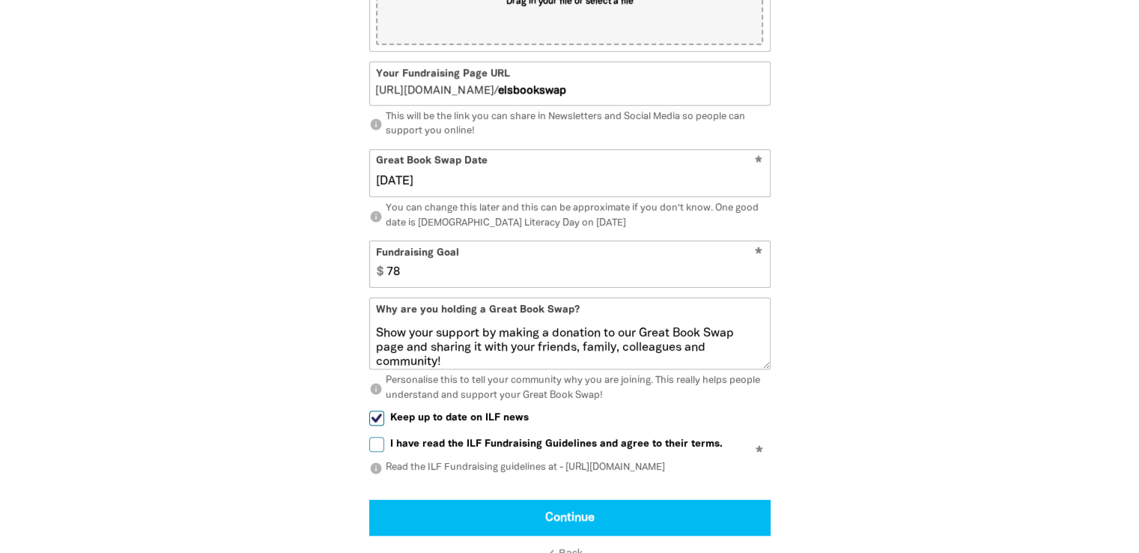
scroll to position [130, 0]
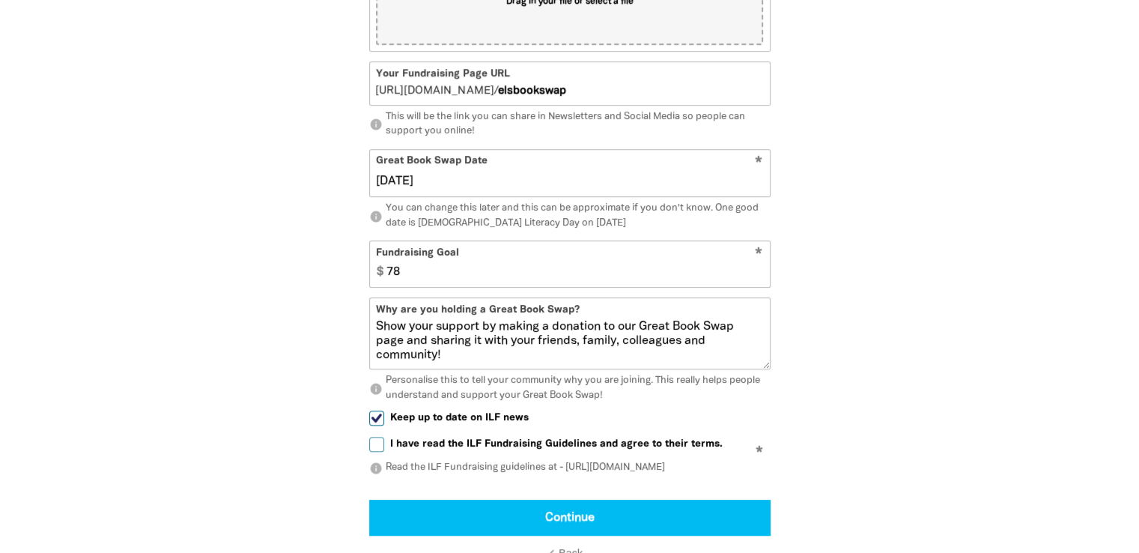
click at [374, 452] on input "I have read the ILF Fundraising Guidelines and agree to their terms." at bounding box center [376, 444] width 15 height 15
click at [444, 451] on span "I have read the ILF Fundraising Guidelines and agree to their terms." at bounding box center [556, 444] width 333 height 14
click at [384, 452] on input "I have read the ILF Fundraising Guidelines and agree to their terms." at bounding box center [376, 444] width 15 height 15
click at [370, 452] on input "I have read the ILF Fundraising Guidelines and agree to their terms." at bounding box center [376, 444] width 15 height 15
checkbox input "true"
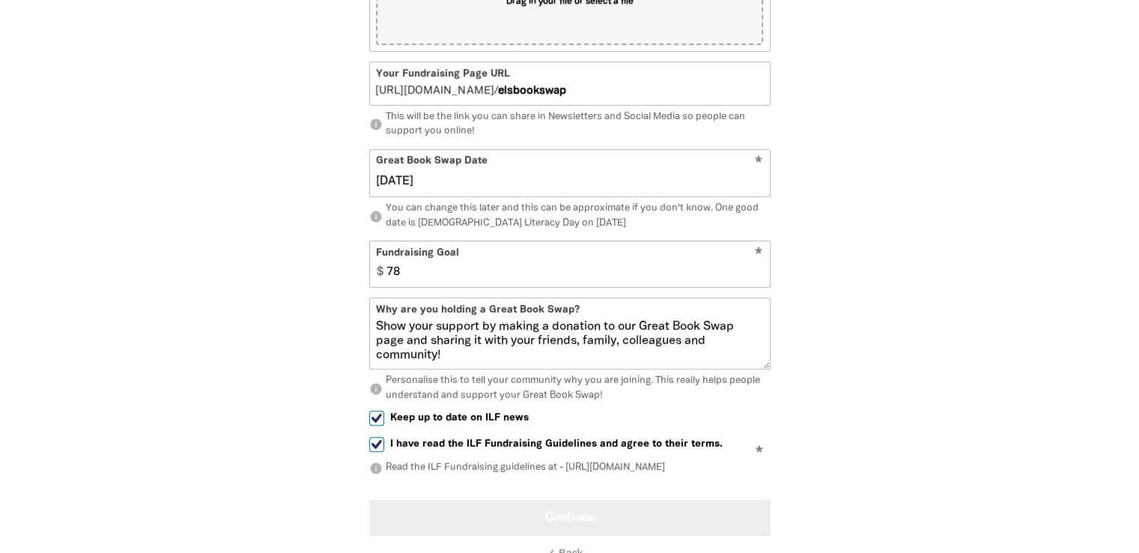
click at [659, 534] on button "Continue" at bounding box center [569, 518] width 401 height 36
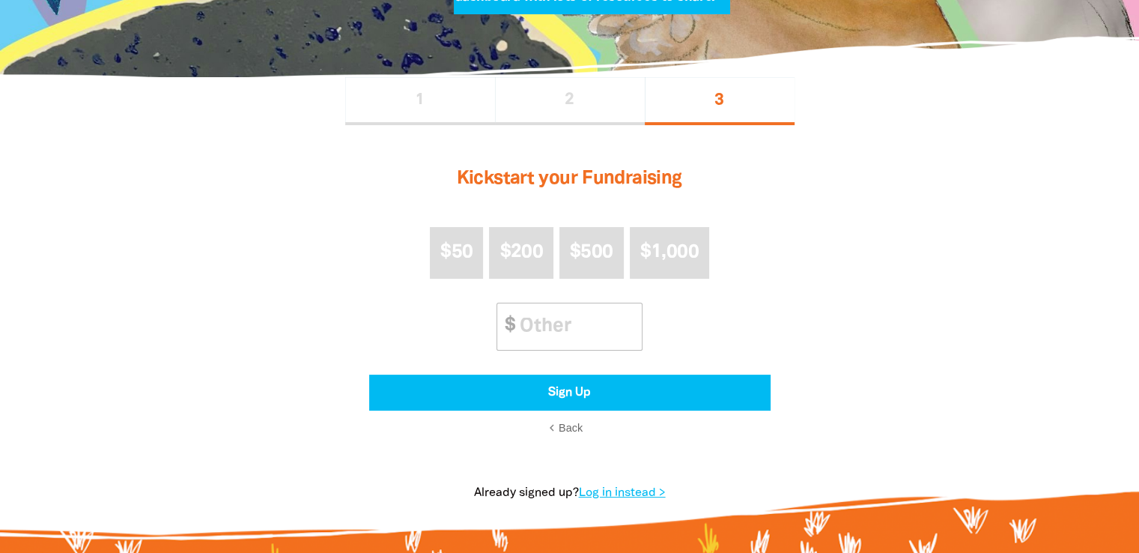
scroll to position [263, 0]
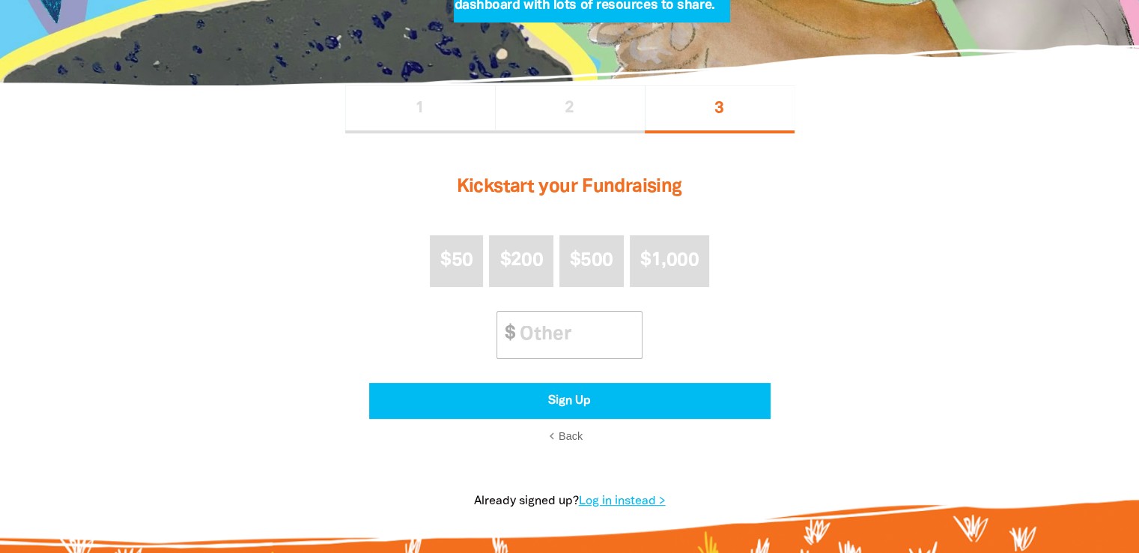
click at [549, 122] on button "2" at bounding box center [570, 109] width 150 height 48
select select "Yes"
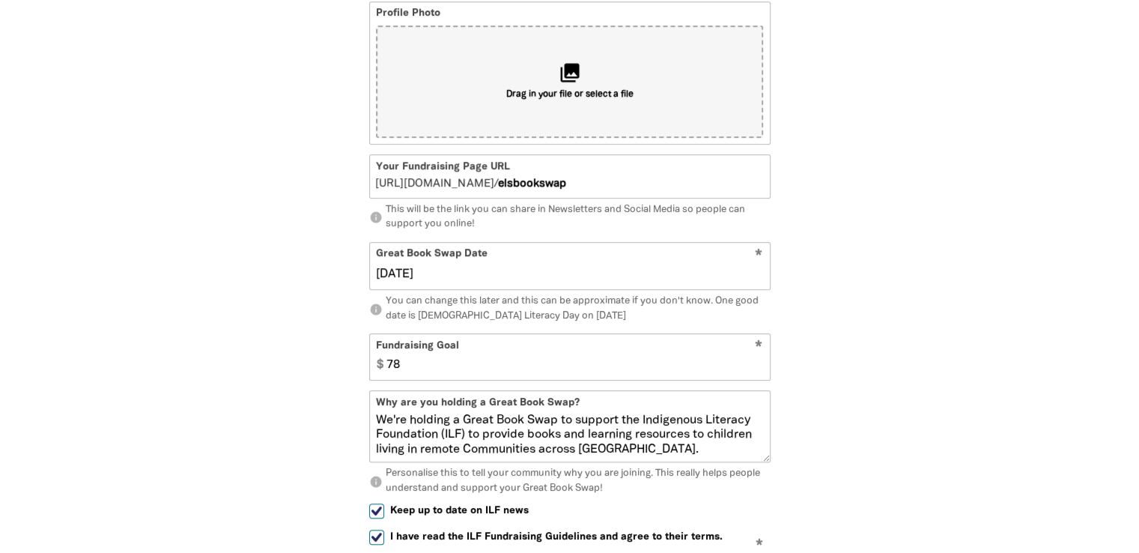
scroll to position [703, 0]
click at [709, 374] on input "78" at bounding box center [574, 356] width 389 height 46
type input "2"
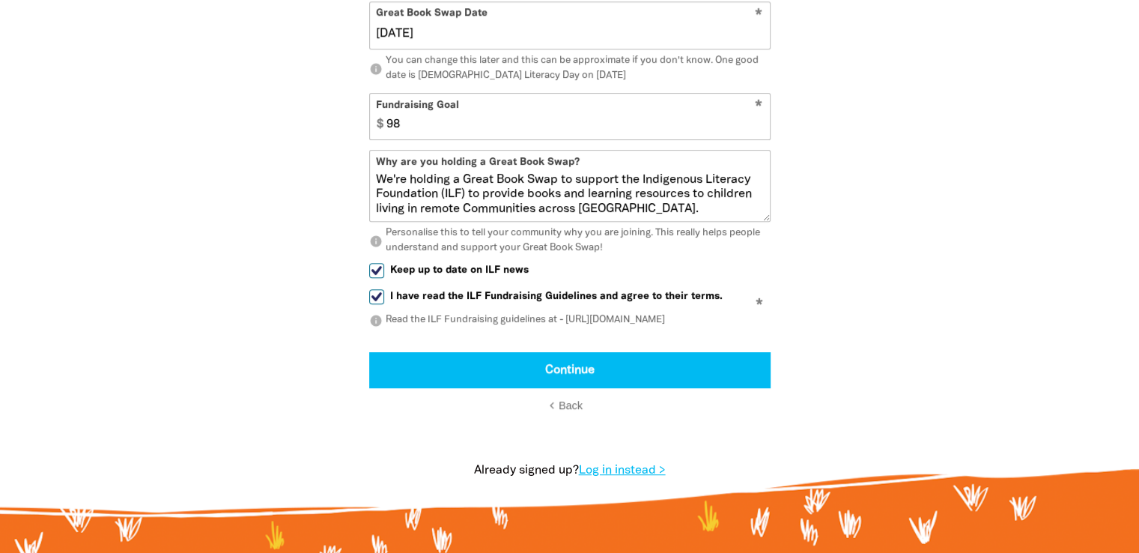
scroll to position [944, 0]
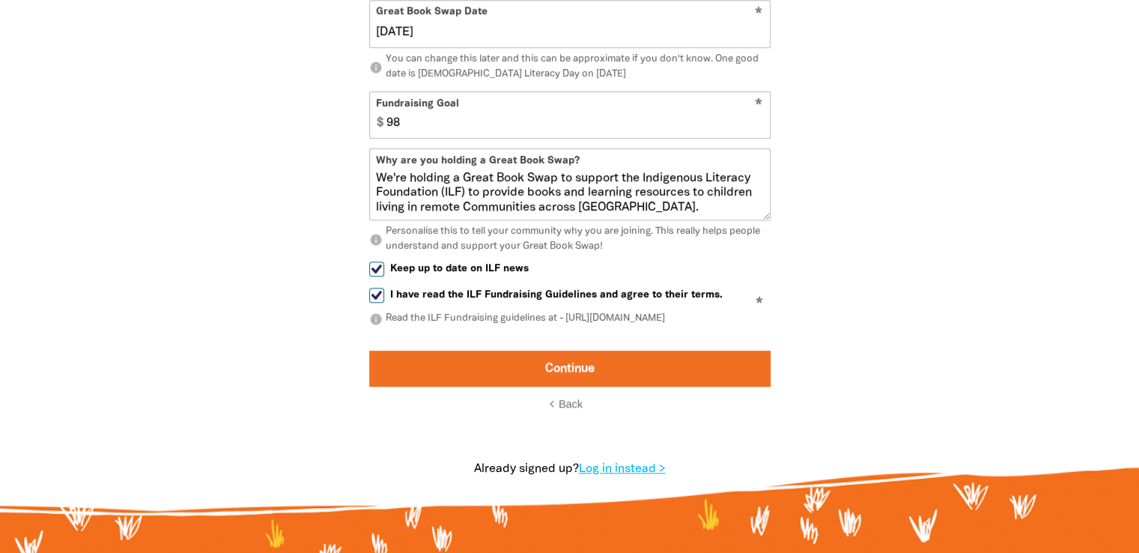
type input "98"
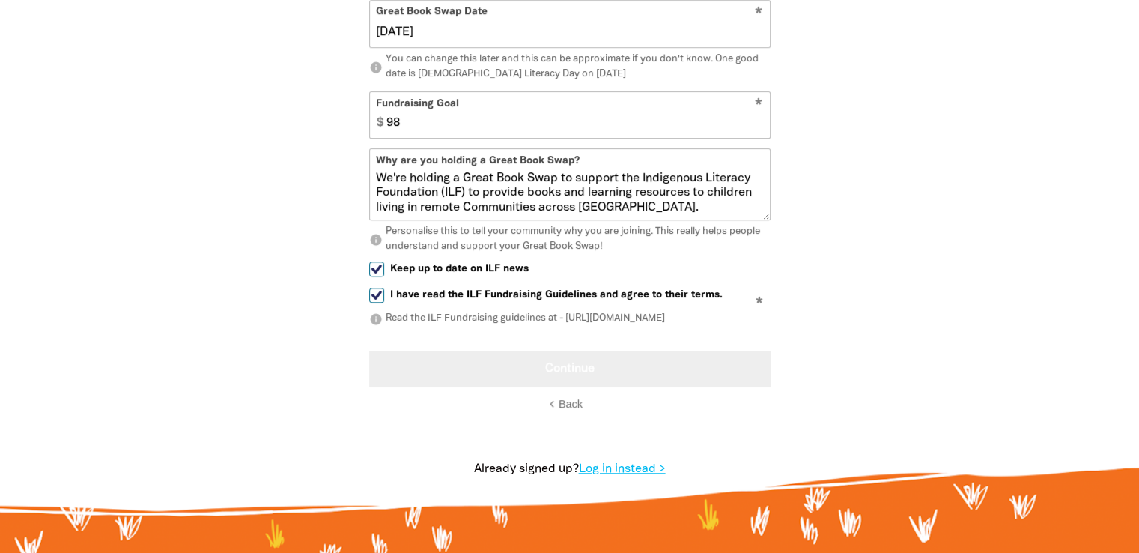
click at [684, 386] on button "Continue" at bounding box center [569, 368] width 401 height 36
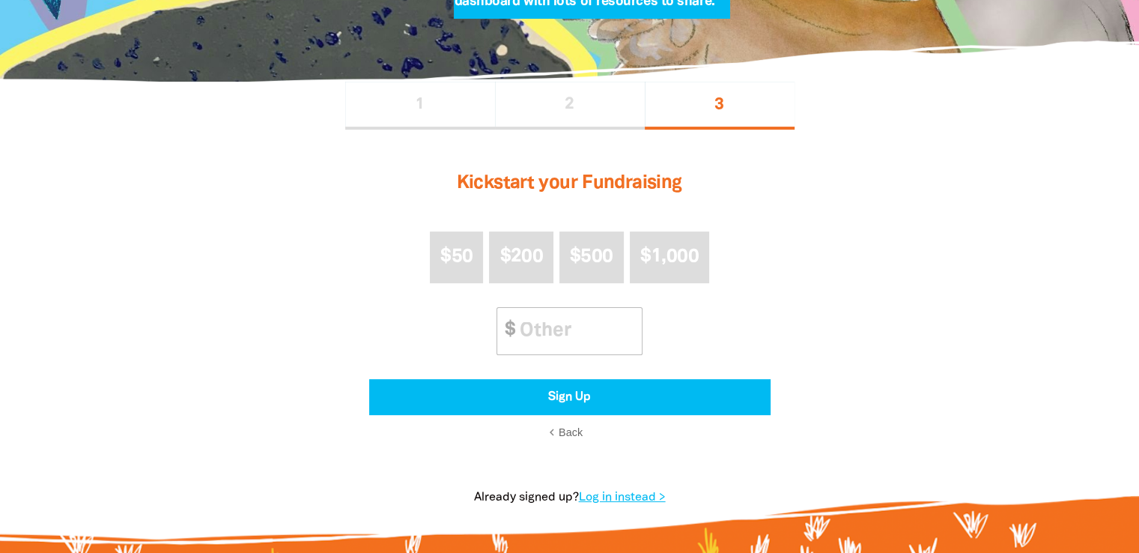
scroll to position [263, 0]
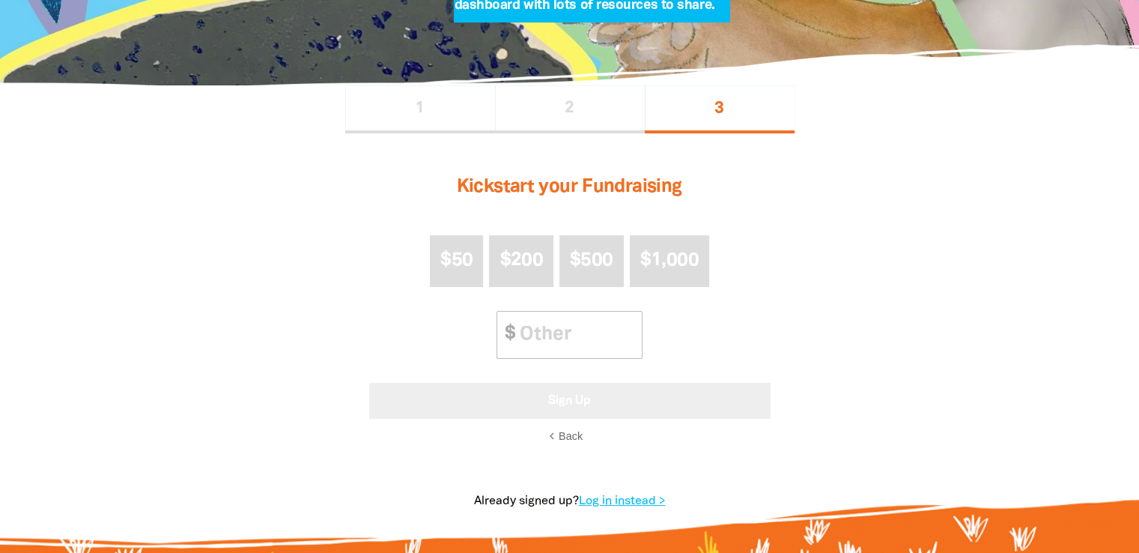
click at [586, 389] on button "Sign Up" at bounding box center [569, 401] width 401 height 36
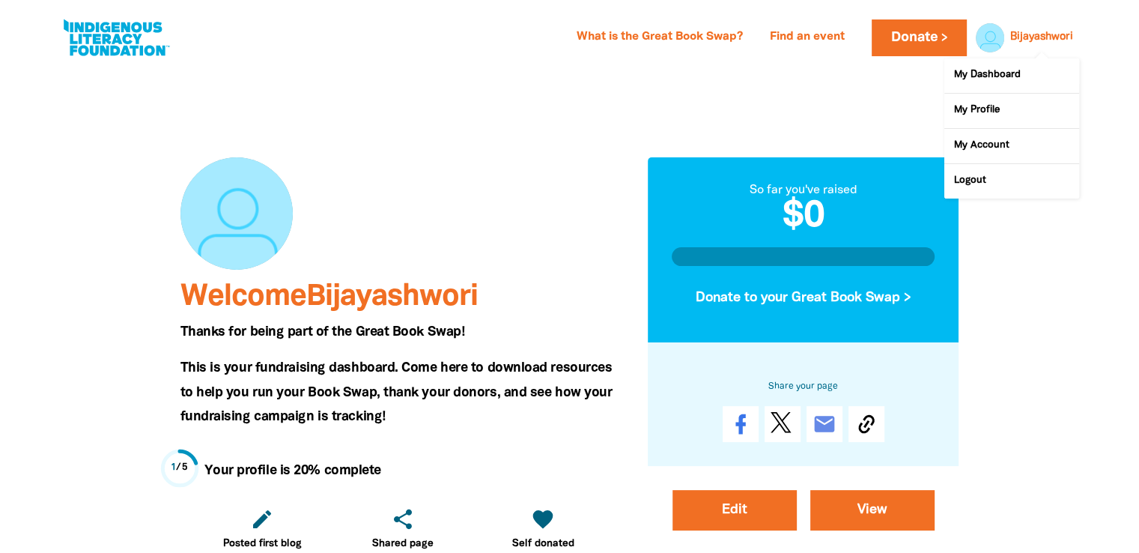
click at [1021, 36] on link "Bijayashwori" at bounding box center [1041, 37] width 63 height 10
click at [977, 187] on link "Logout" at bounding box center [1011, 181] width 135 height 34
